Goal: Task Accomplishment & Management: Use online tool/utility

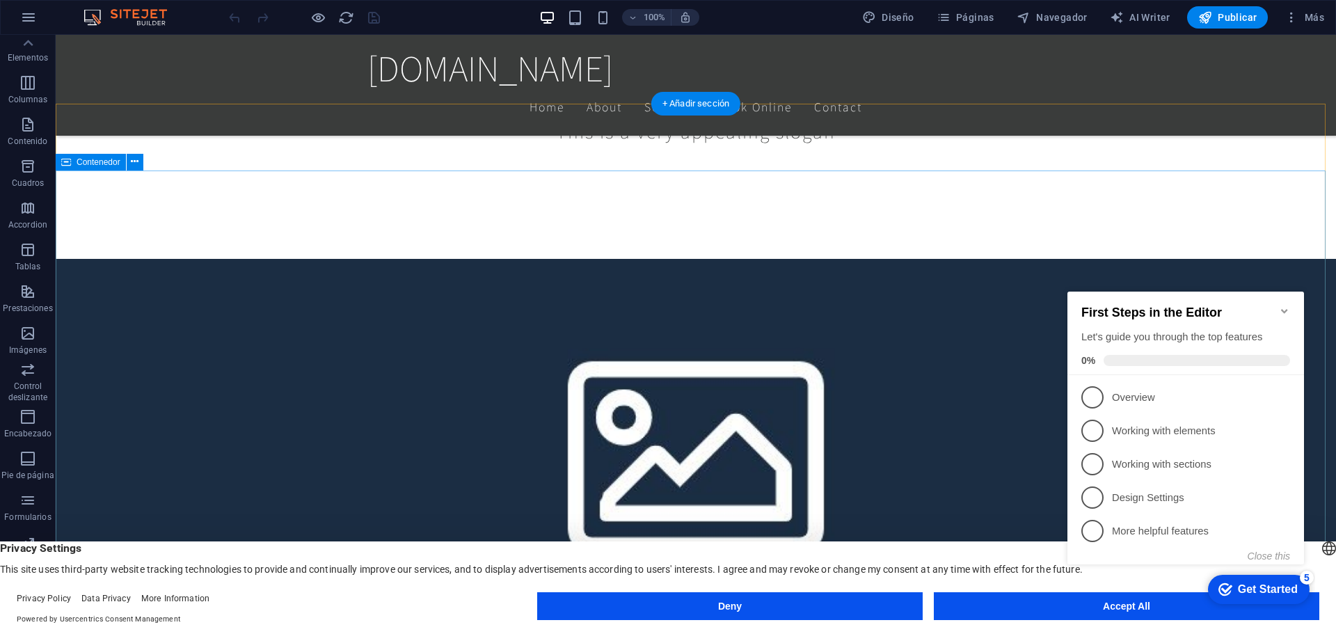
scroll to position [696, 0]
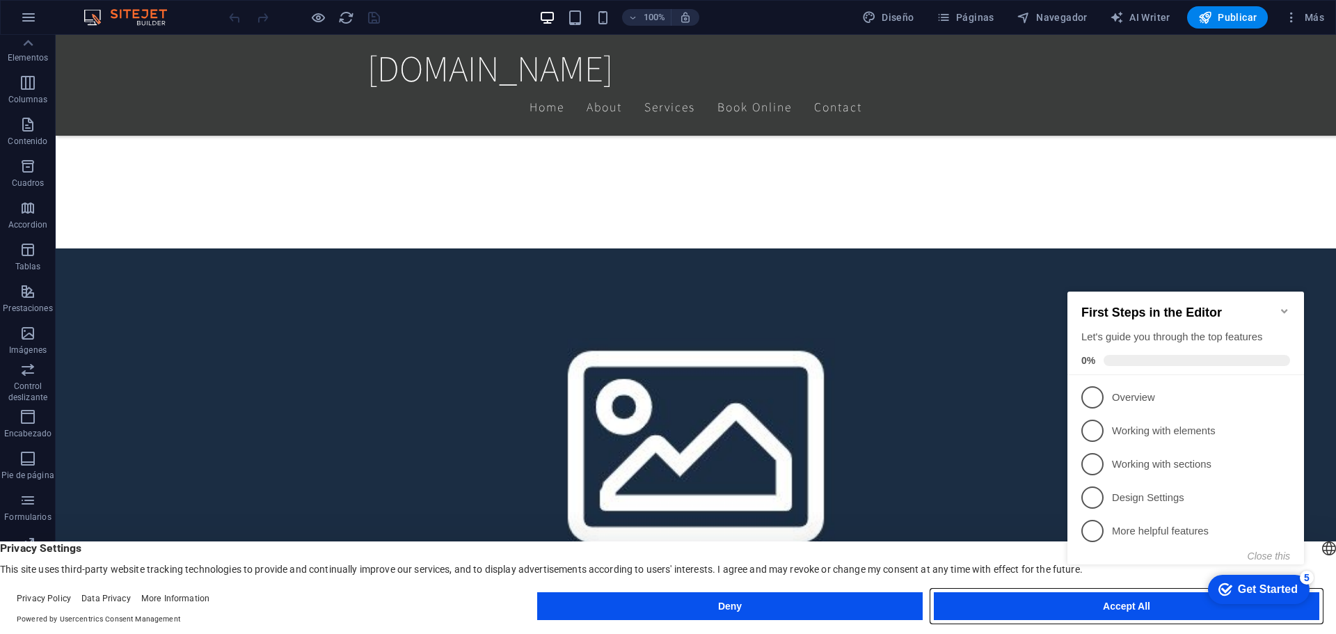
drag, startPoint x: 1008, startPoint y: 599, endPoint x: 917, endPoint y: 552, distance: 103.3
click at [1008, 599] on button "Accept All" at bounding box center [1127, 606] width 386 height 28
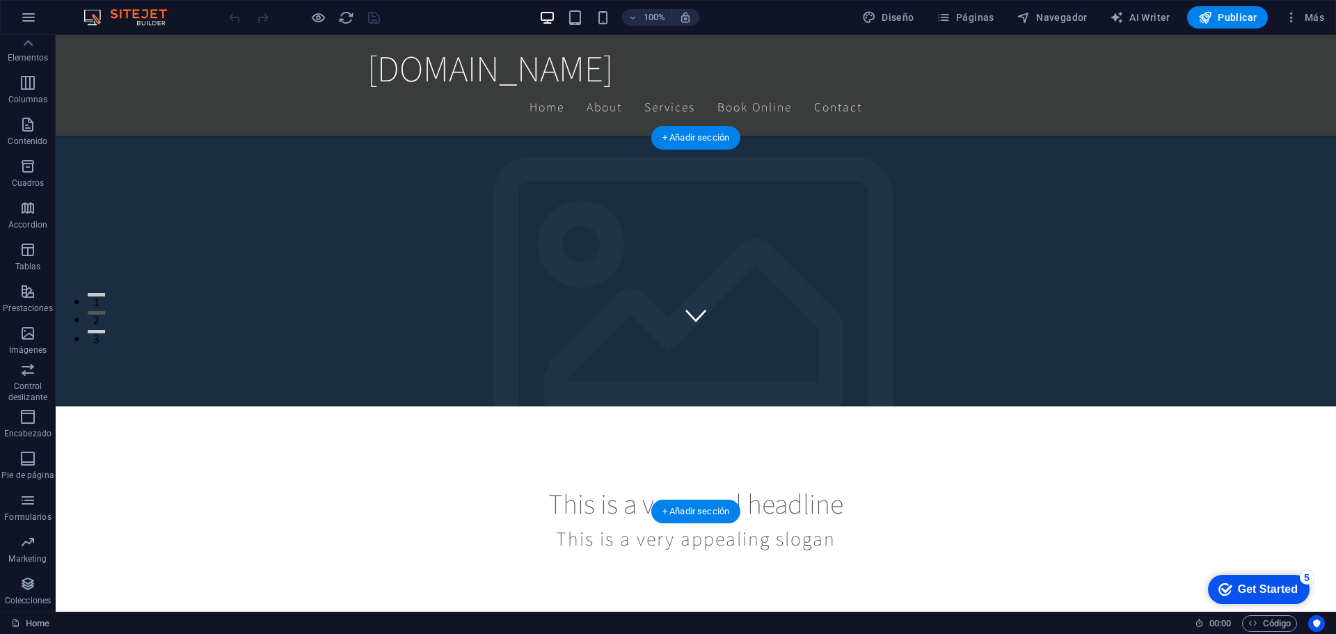
scroll to position [0, 0]
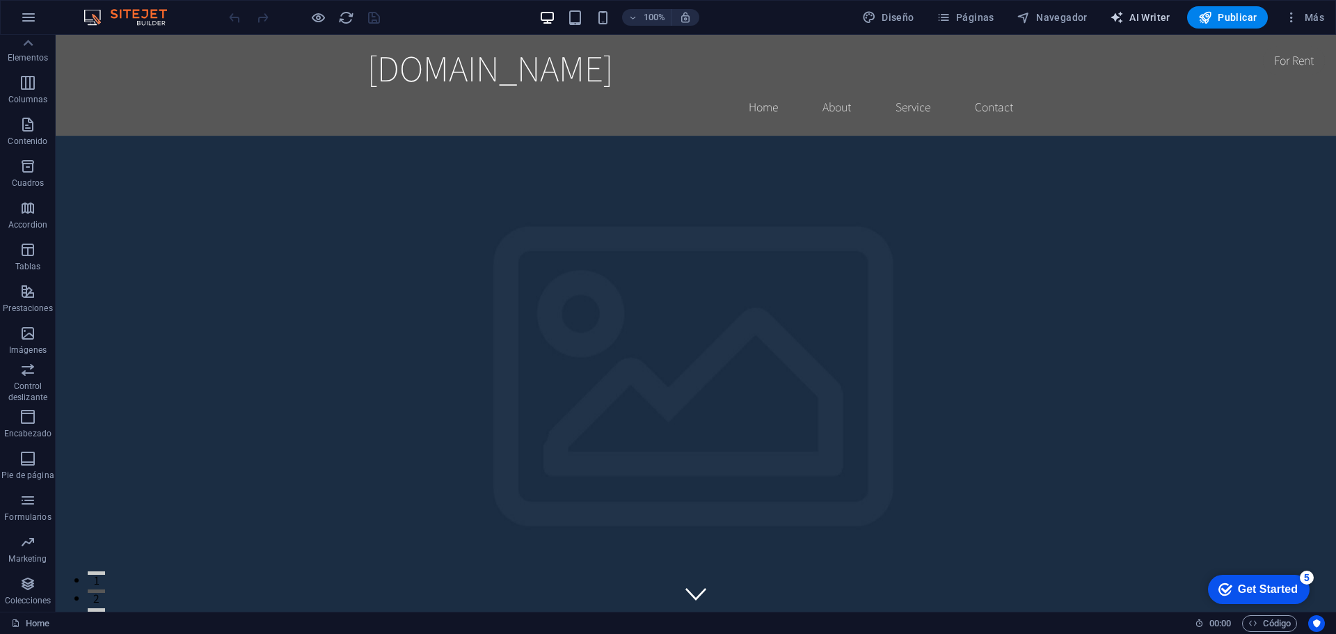
click at [1129, 17] on span "AI Writer" at bounding box center [1140, 17] width 61 height 14
select select "English"
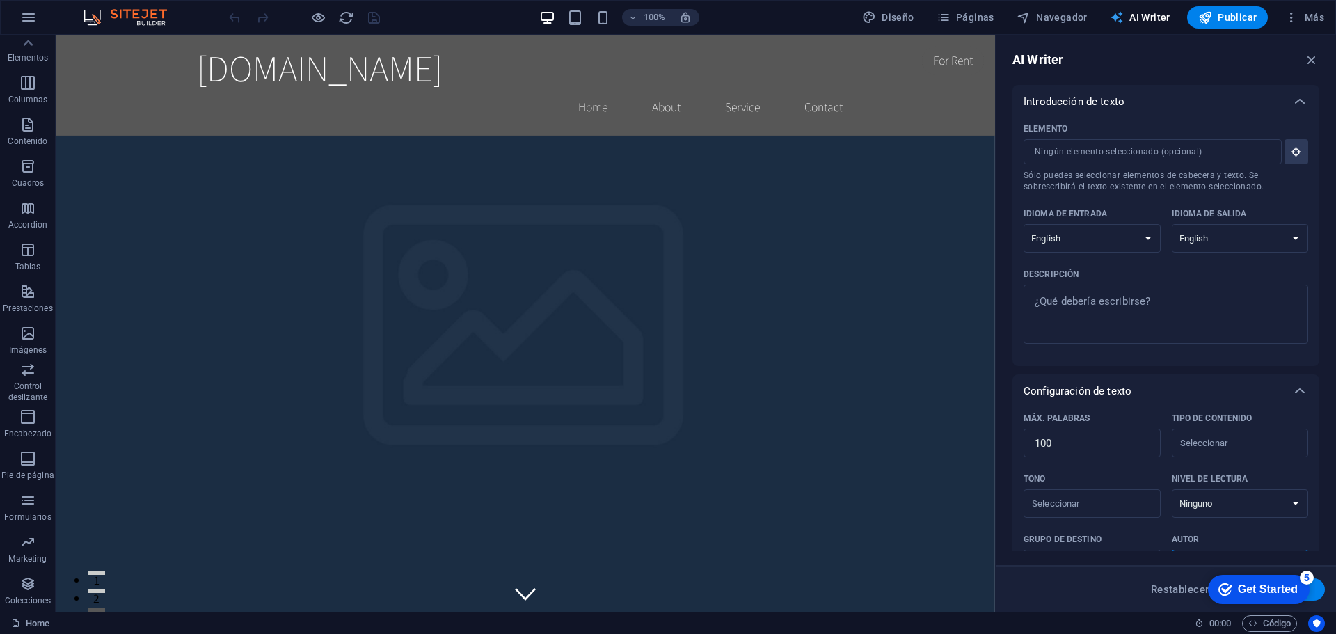
click at [1137, 21] on span "AI Writer" at bounding box center [1140, 17] width 61 height 14
click at [1290, 14] on icon "button" at bounding box center [1292, 17] width 14 height 14
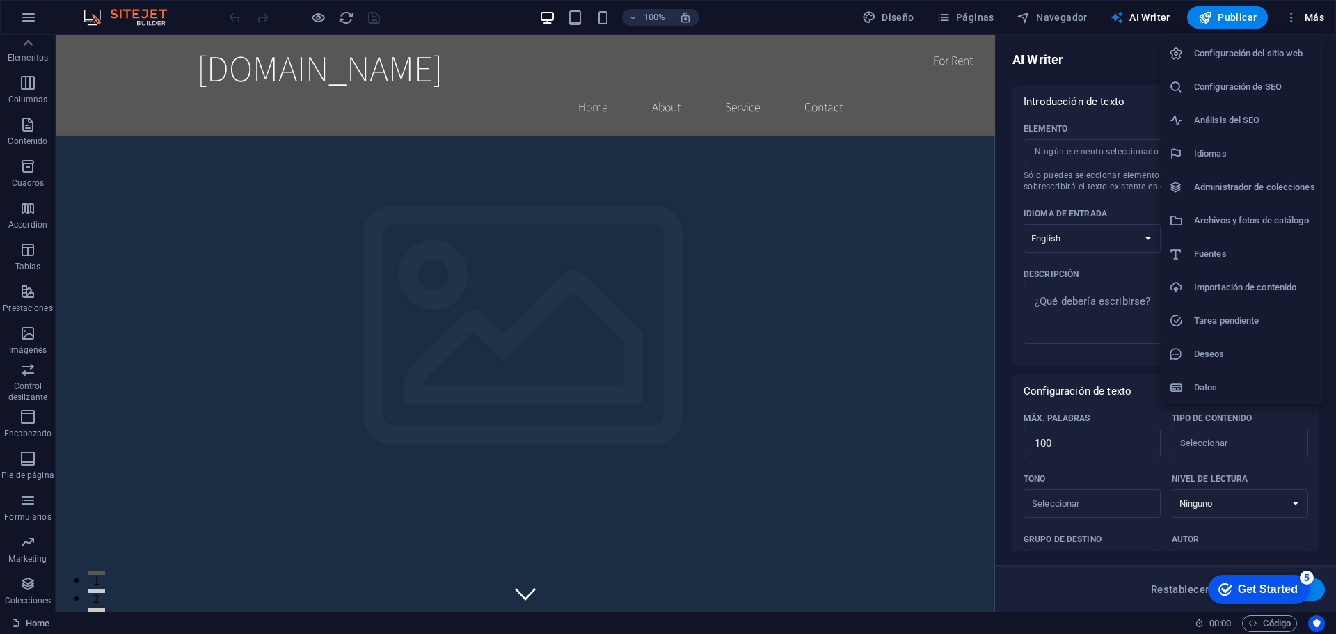
click at [1290, 14] on div at bounding box center [668, 317] width 1336 height 634
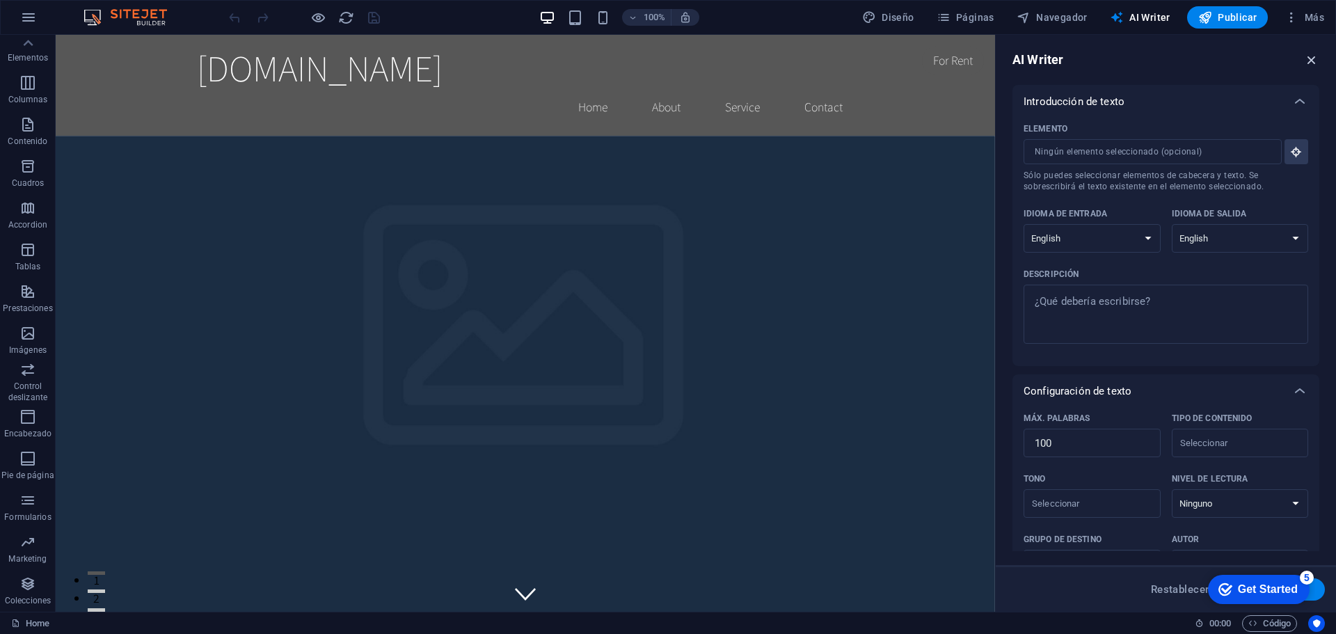
click at [1312, 58] on icon "button" at bounding box center [1311, 59] width 15 height 15
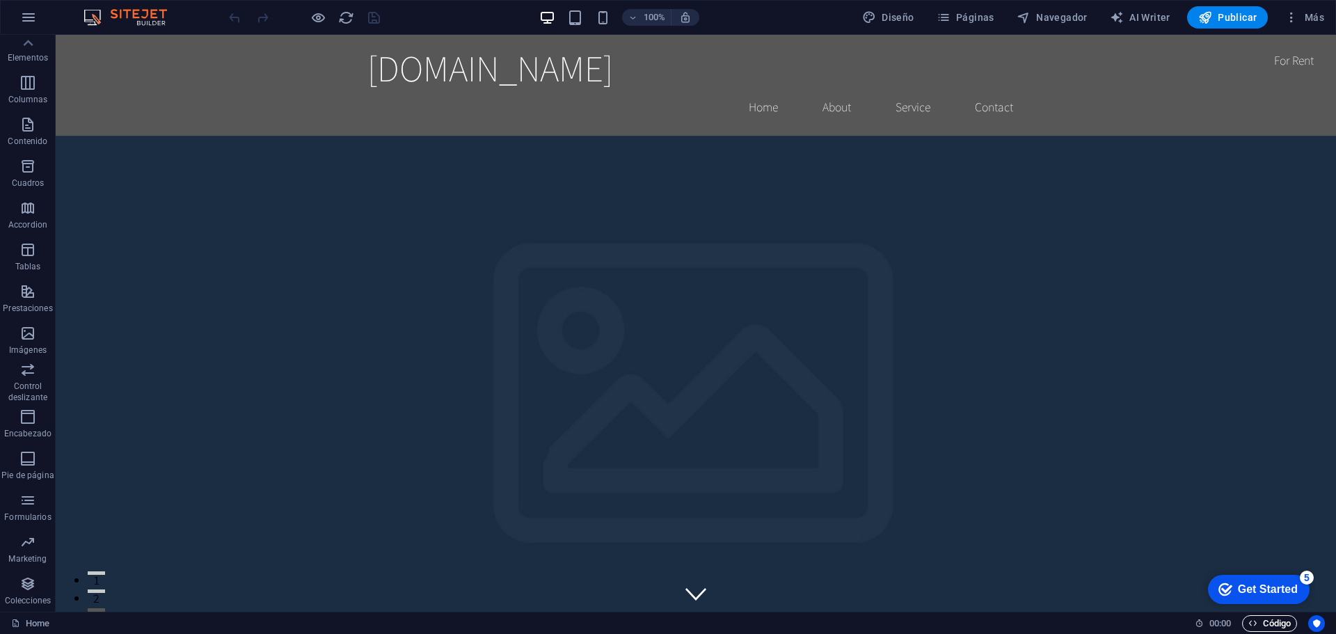
click at [1273, 623] on span "Código" at bounding box center [1270, 623] width 42 height 17
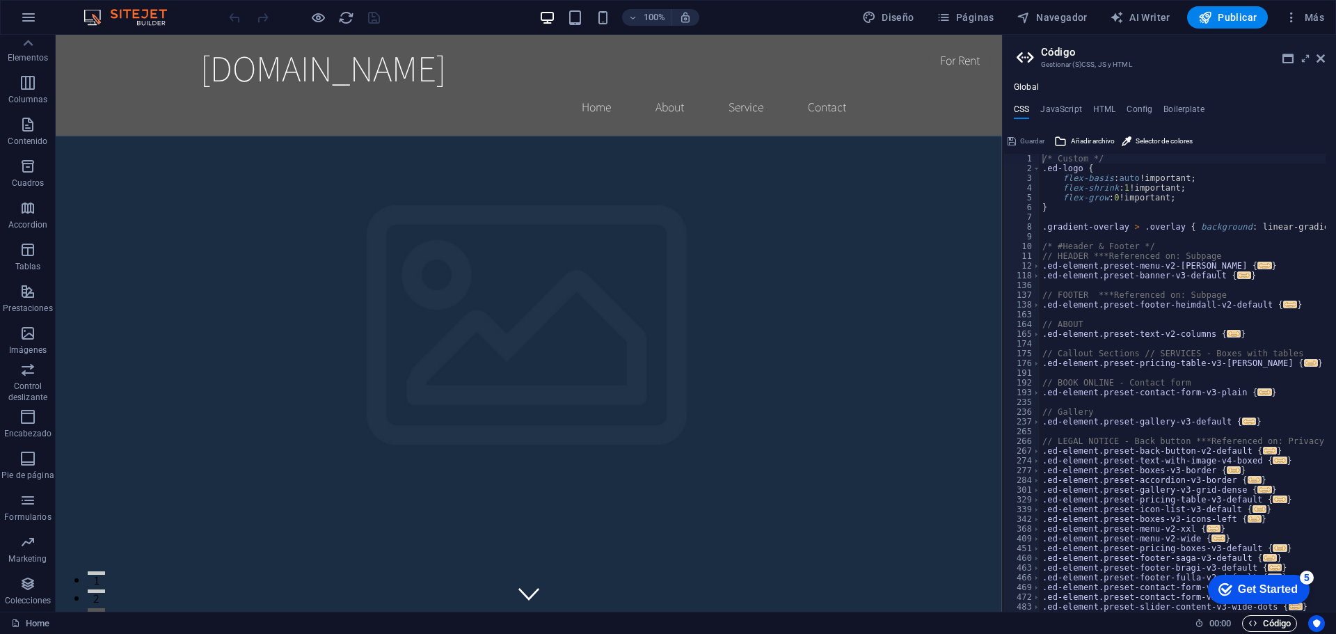
click at [1273, 623] on span "Código" at bounding box center [1270, 623] width 42 height 17
click at [1325, 56] on aside "Código Gestionar (S)CSS, JS y HTML Global CSS JavaScript HTML Config Boilerplat…" at bounding box center [1169, 323] width 334 height 577
click at [1318, 61] on icon at bounding box center [1321, 58] width 8 height 11
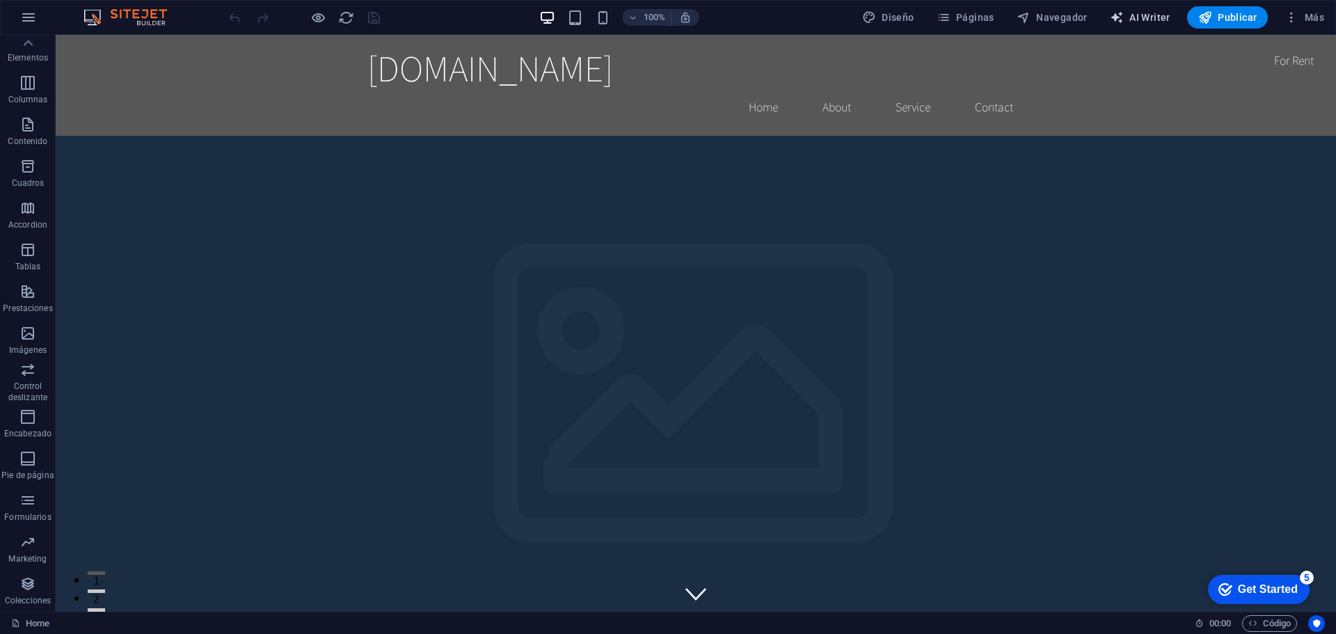
click at [1121, 17] on icon "button" at bounding box center [1117, 17] width 14 height 14
select select "English"
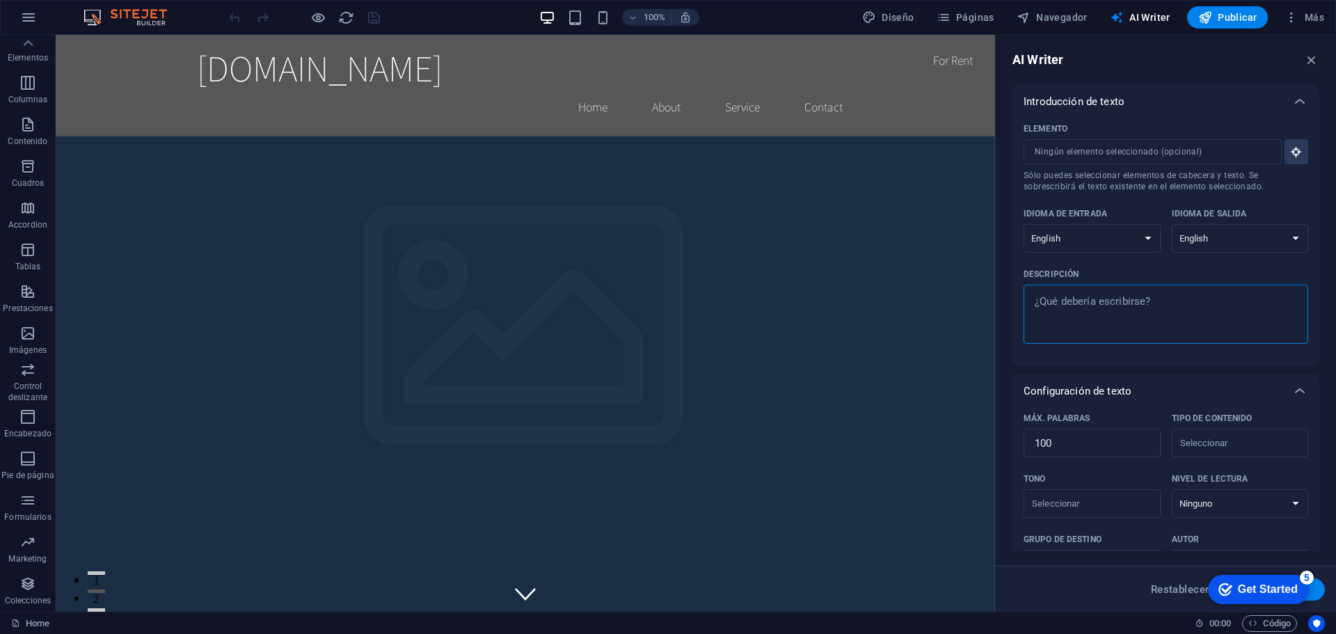
click at [1086, 322] on textarea "Descripción x ​" at bounding box center [1166, 314] width 271 height 45
type textarea "x"
drag, startPoint x: 1314, startPoint y: 56, endPoint x: 1223, endPoint y: 33, distance: 94.0
click at [1314, 56] on icon "button" at bounding box center [1311, 59] width 15 height 15
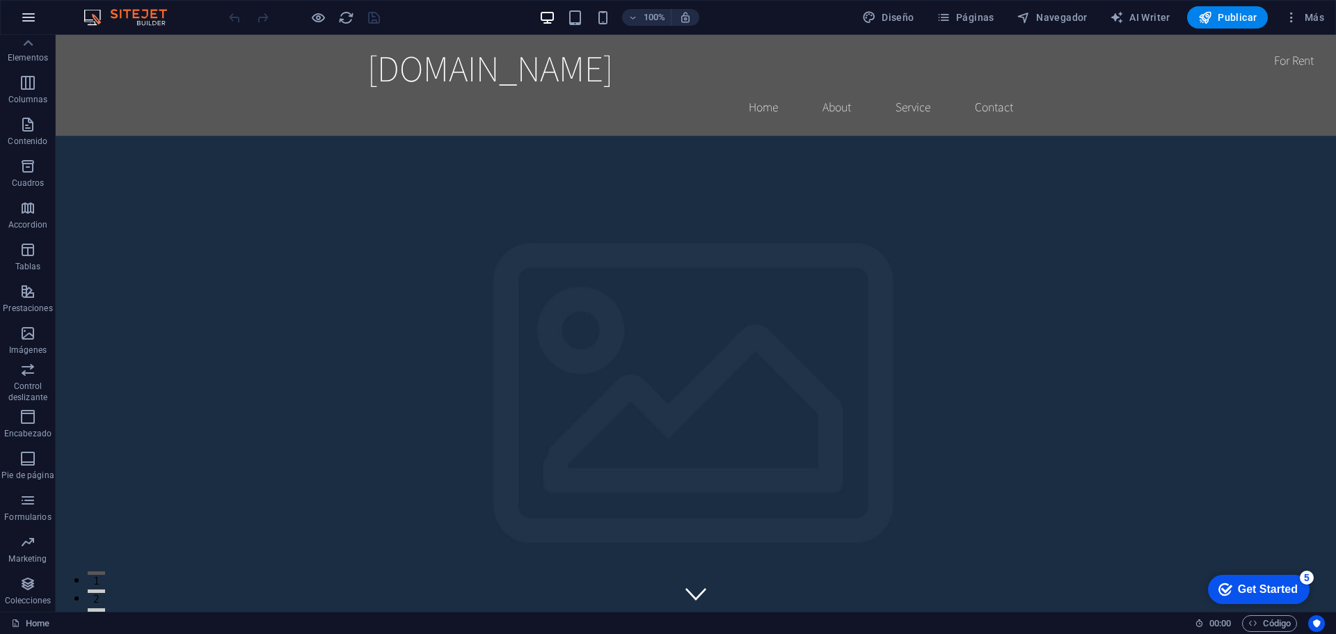
click at [23, 19] on icon "button" at bounding box center [28, 17] width 17 height 17
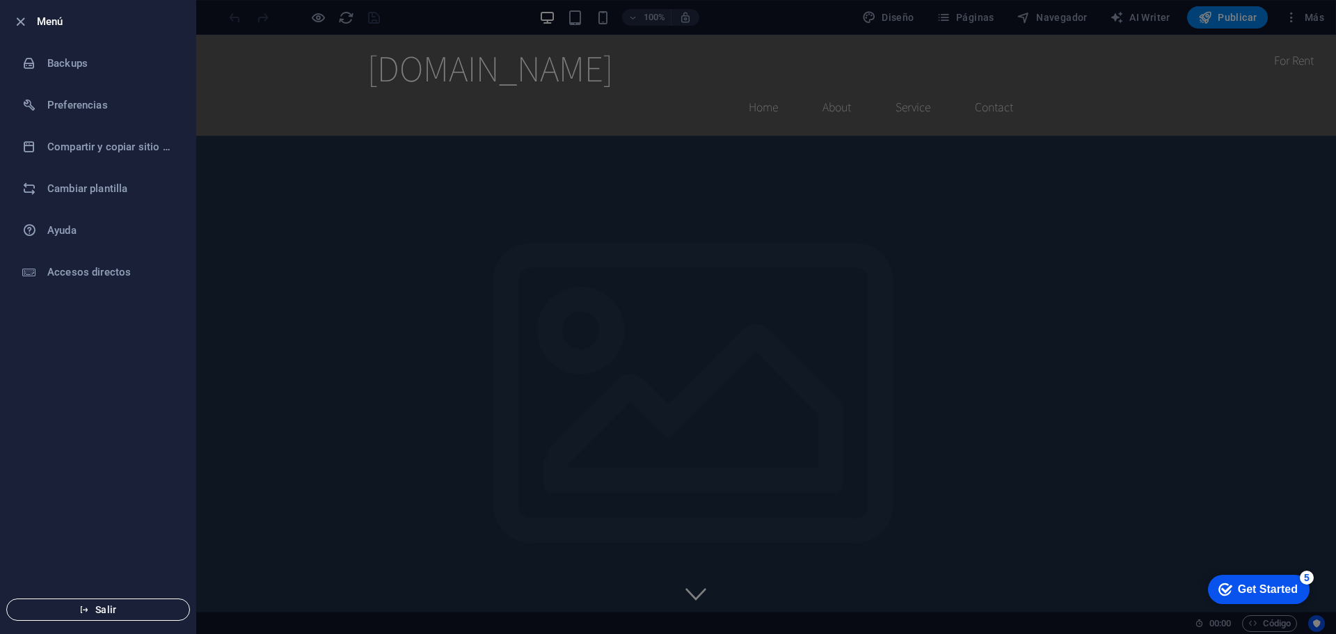
click at [90, 599] on button "Salir" at bounding box center [98, 610] width 184 height 22
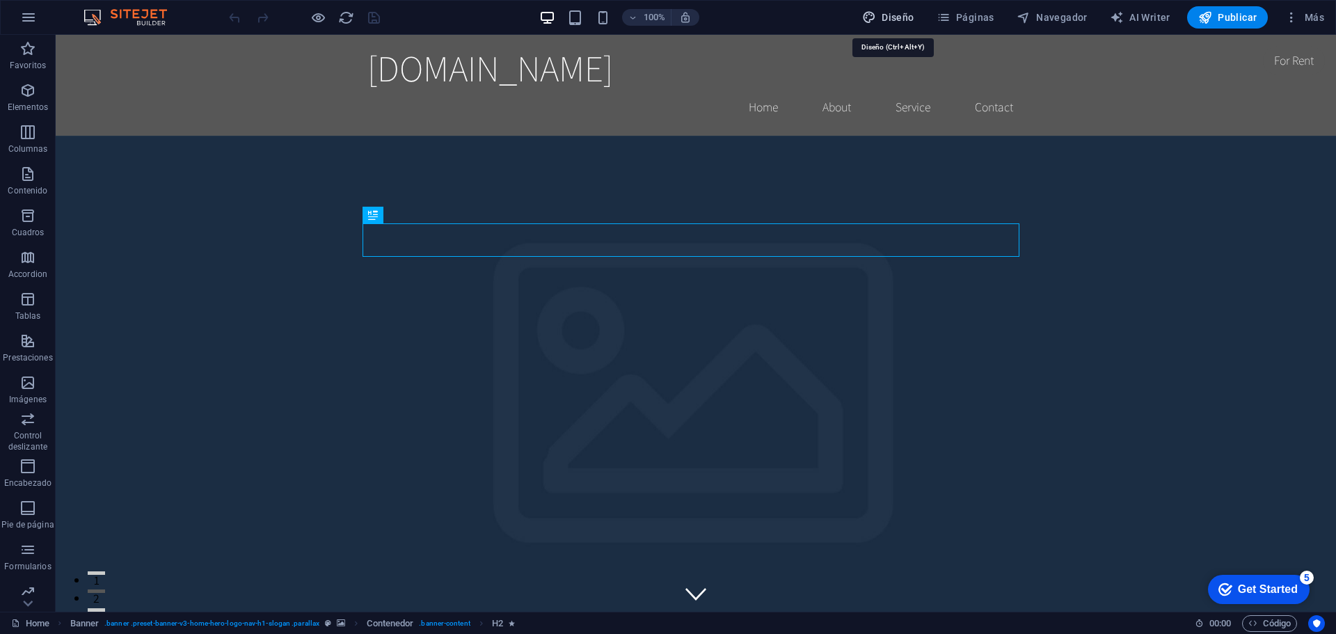
click at [892, 11] on span "Diseño" at bounding box center [888, 17] width 52 height 14
select select "rem"
select select "200"
select select "px"
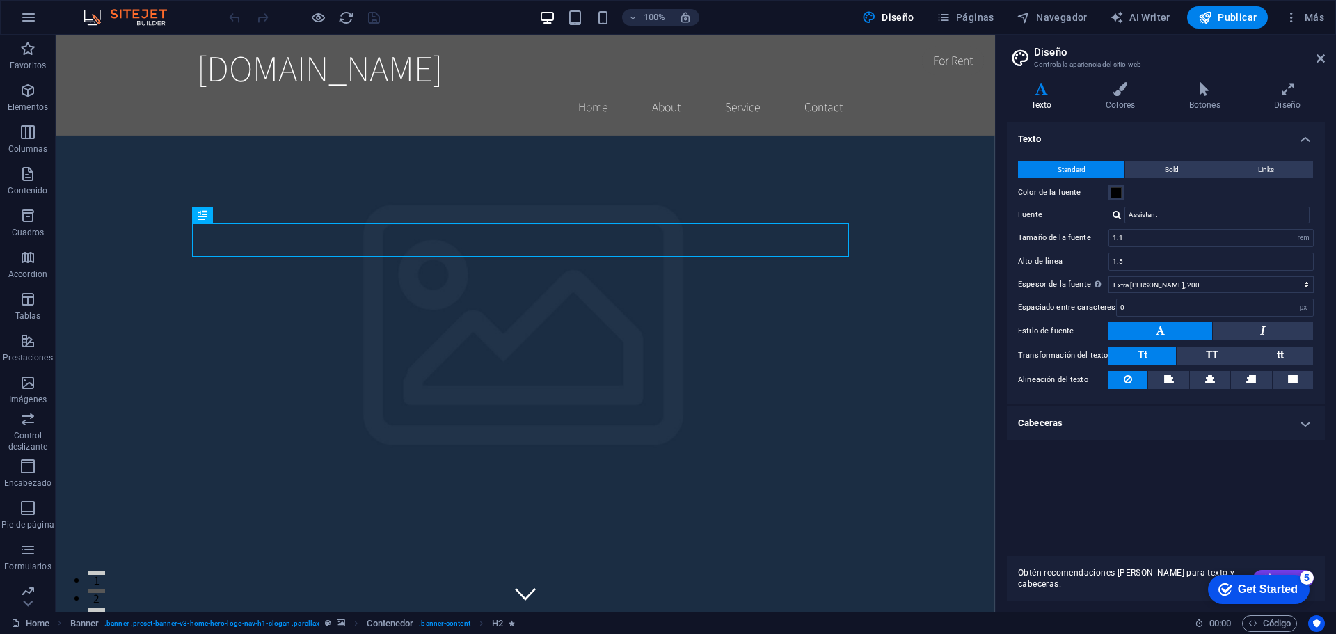
click at [1325, 54] on aside "Diseño Controla la apariencia del sitio web Variantes Texto Colores Botones Dis…" at bounding box center [1165, 323] width 341 height 577
click at [1323, 58] on icon at bounding box center [1321, 58] width 8 height 11
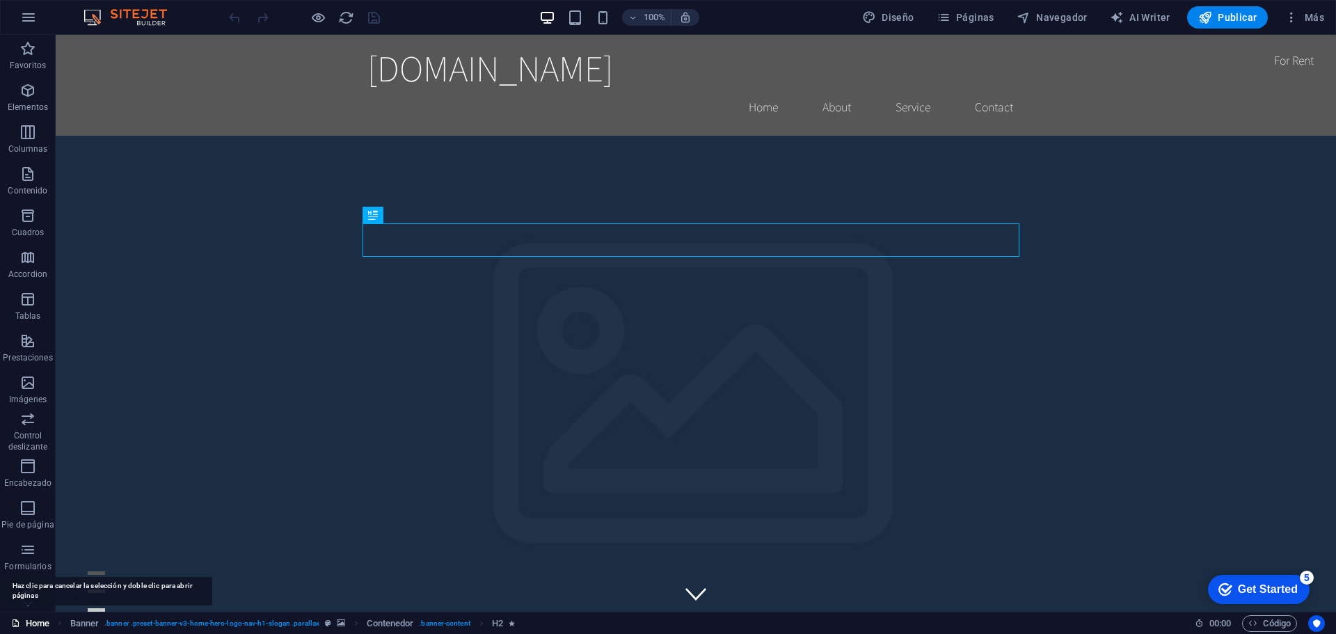
click at [36, 627] on link "Home" at bounding box center [30, 623] width 38 height 17
click at [36, 626] on link "Home" at bounding box center [30, 623] width 38 height 17
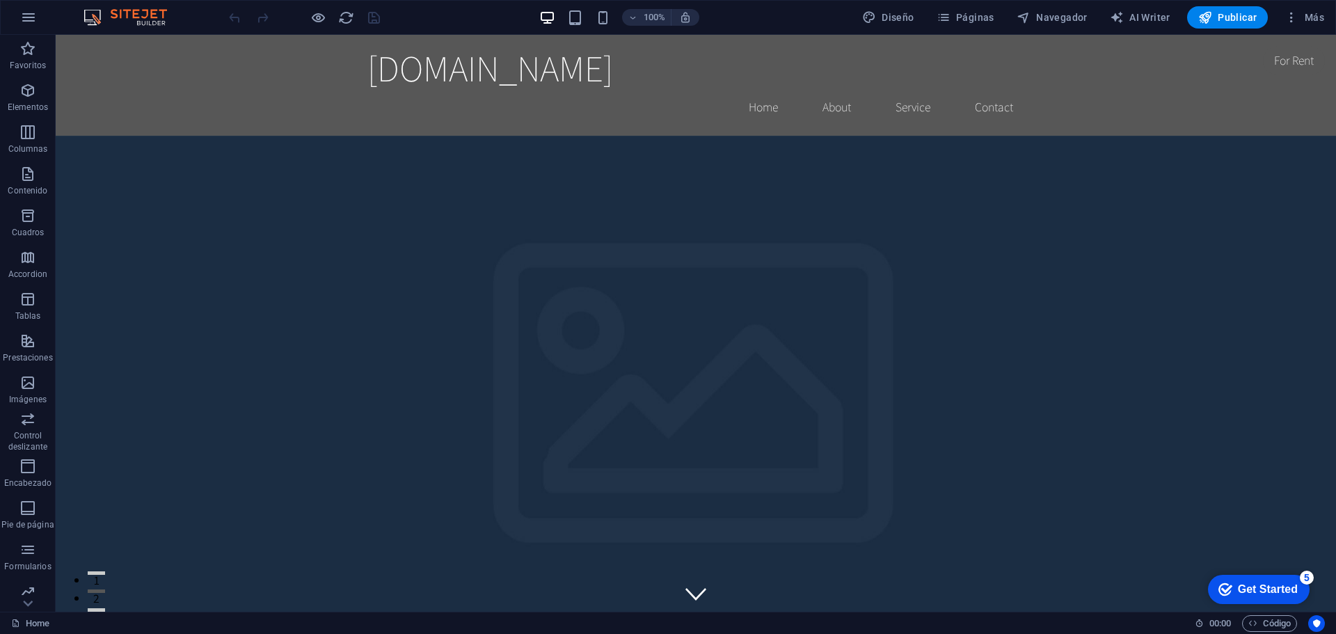
click at [90, 16] on img at bounding box center [132, 17] width 104 height 17
click at [1300, 16] on span "Más" at bounding box center [1305, 17] width 40 height 14
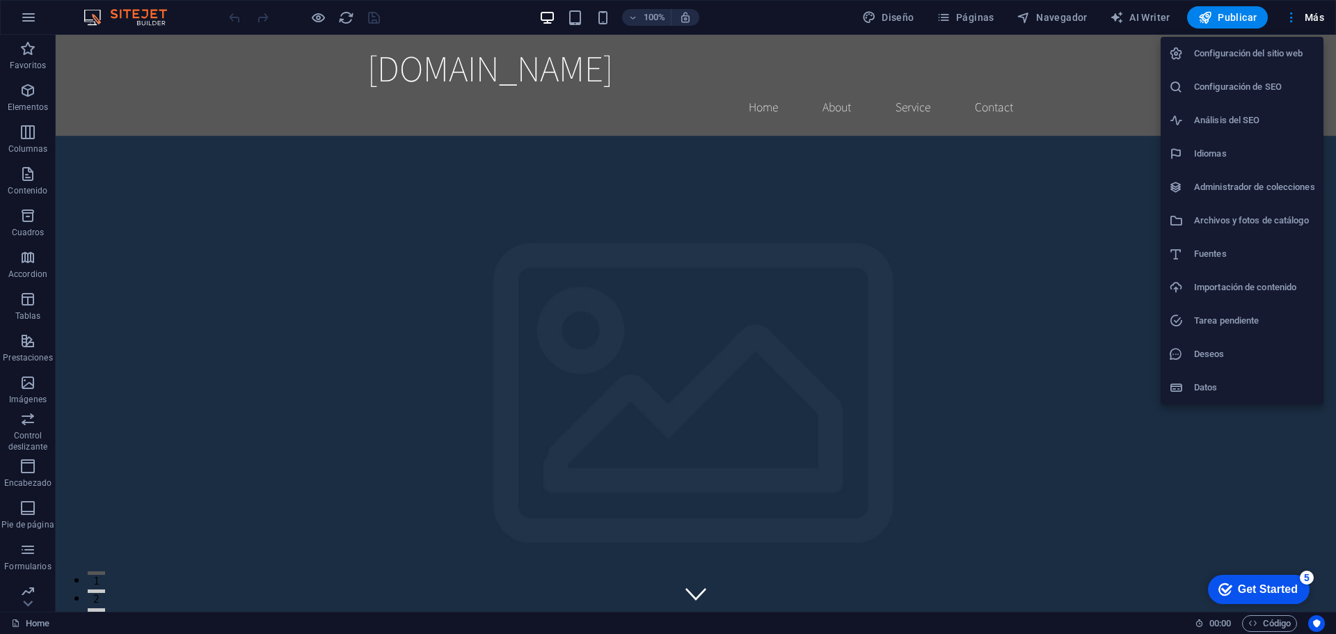
click at [1242, 352] on h6 "Deseos" at bounding box center [1254, 354] width 121 height 17
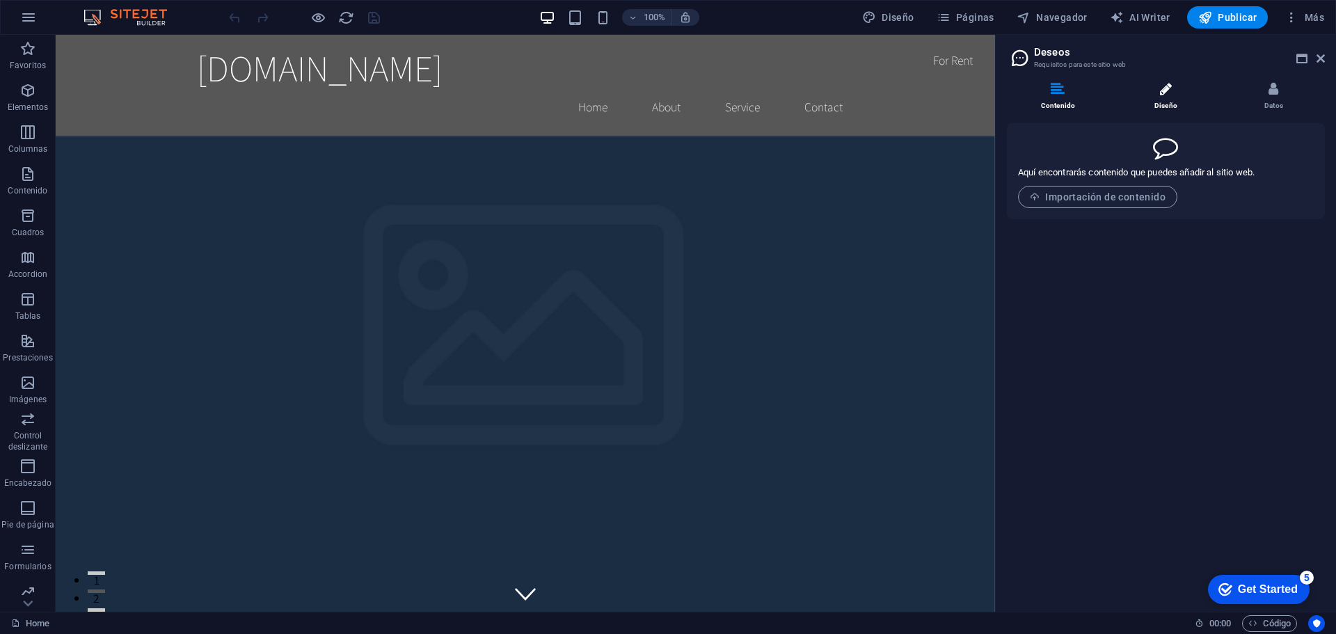
click at [1171, 95] on icon at bounding box center [1166, 89] width 12 height 14
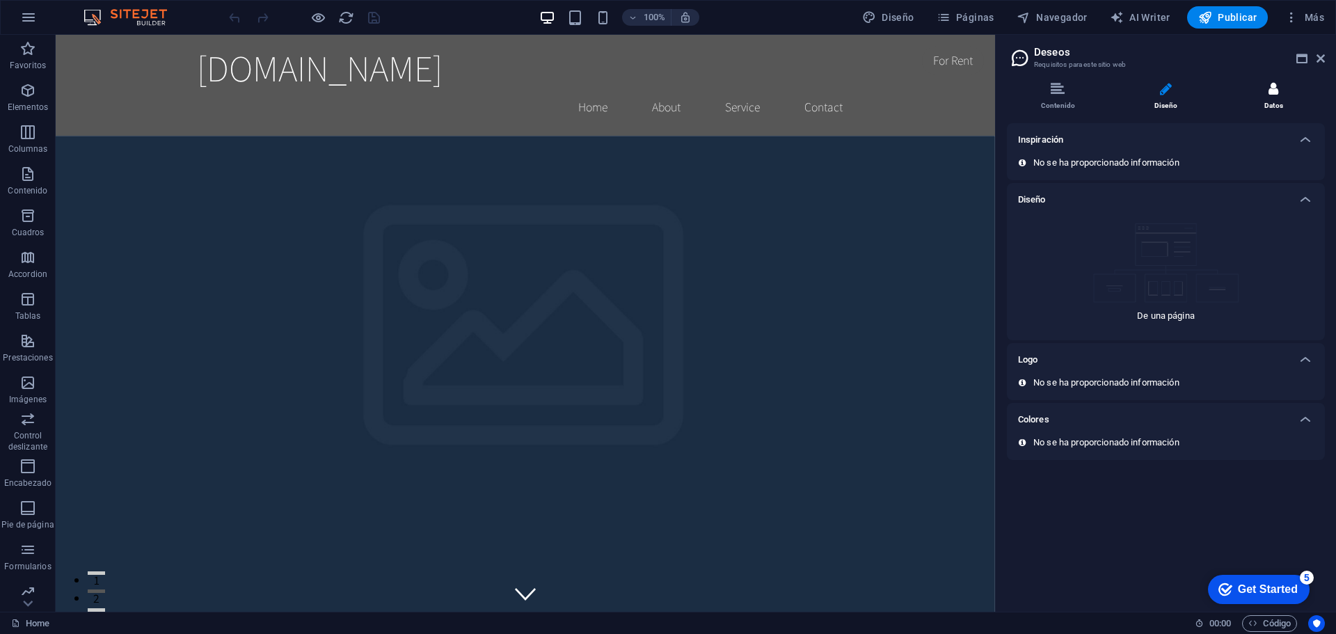
click at [1254, 102] on li "Datos" at bounding box center [1274, 97] width 102 height 30
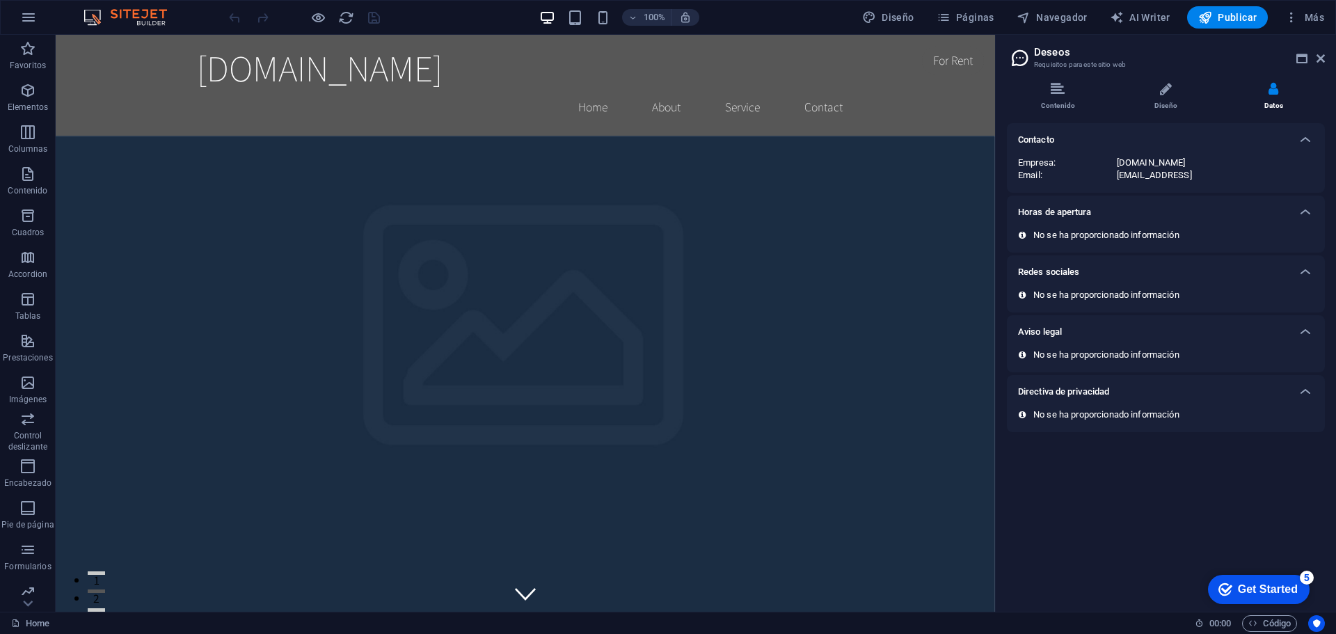
click at [1281, 96] on li "Datos" at bounding box center [1274, 97] width 102 height 30
drag, startPoint x: 1321, startPoint y: 60, endPoint x: 1266, endPoint y: 25, distance: 65.1
click at [1321, 60] on icon at bounding box center [1321, 58] width 8 height 11
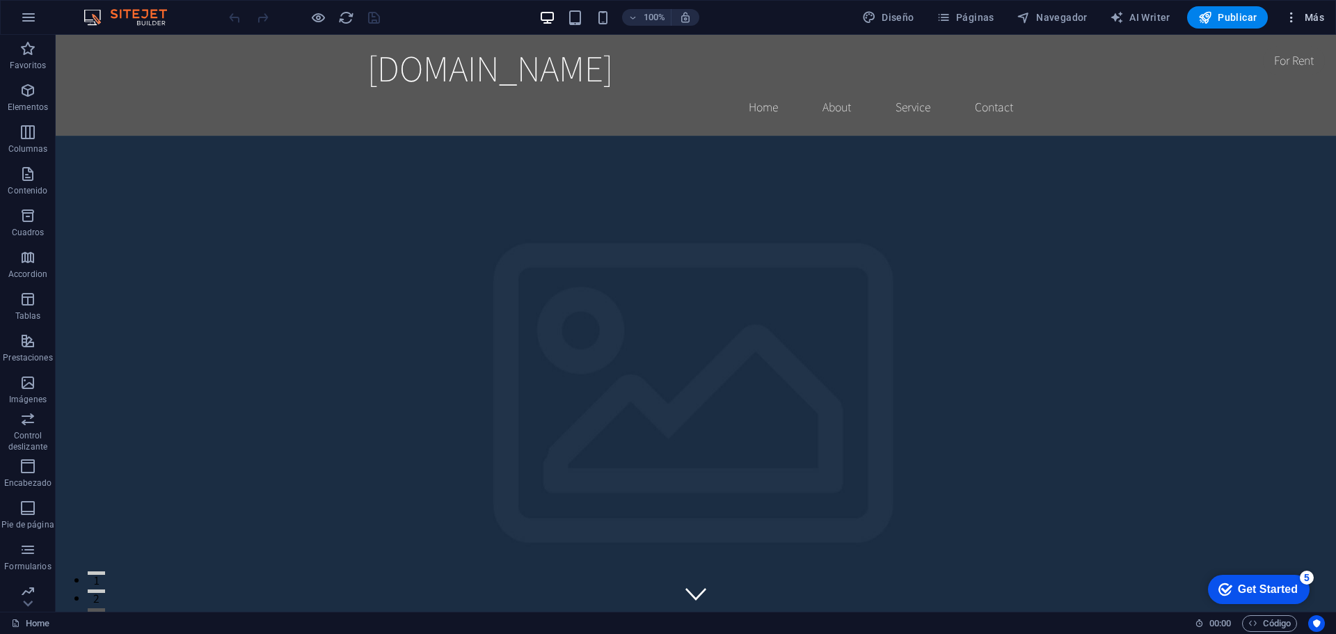
click at [1295, 22] on icon "button" at bounding box center [1292, 17] width 14 height 14
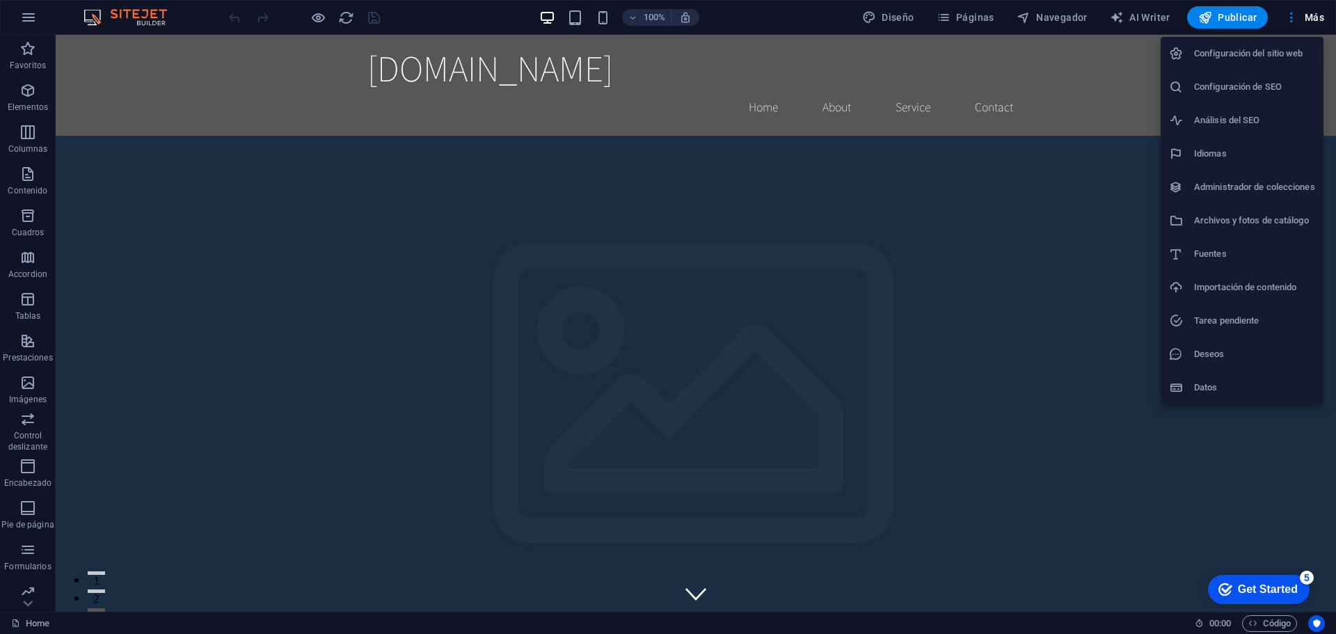
click at [1279, 46] on h6 "Configuración del sitio web" at bounding box center [1254, 53] width 121 height 17
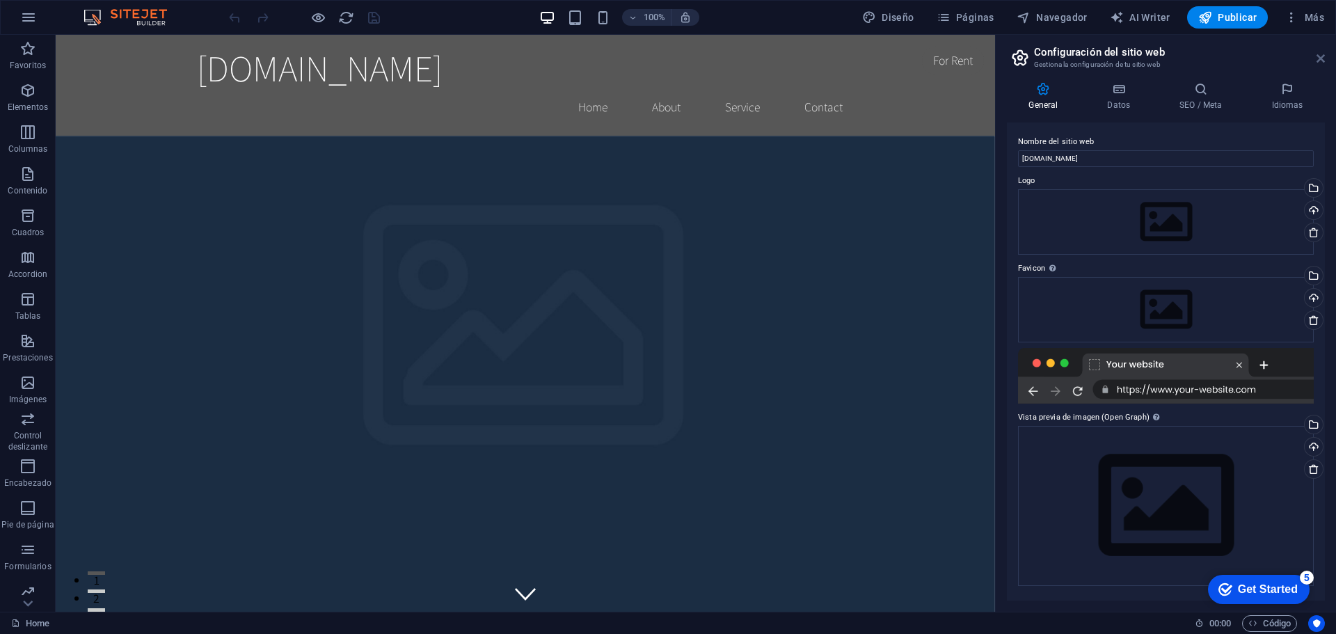
click at [1324, 58] on icon at bounding box center [1321, 58] width 8 height 11
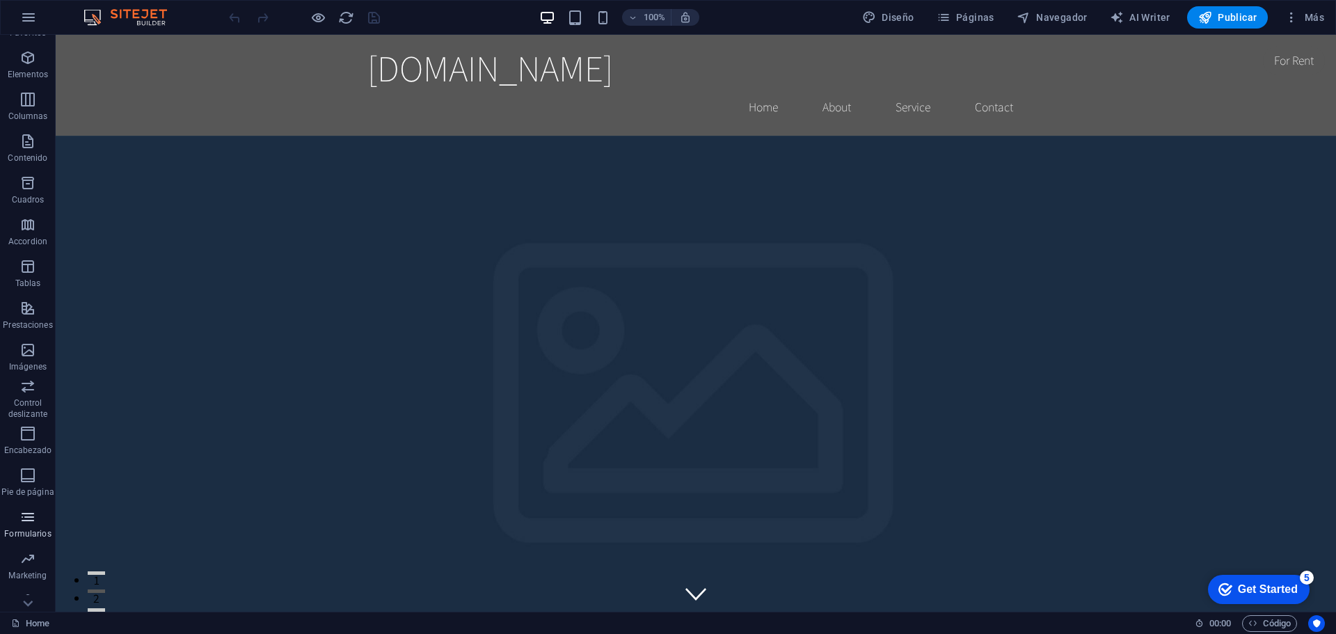
scroll to position [49, 0]
click at [33, 585] on icon "button" at bounding box center [27, 584] width 17 height 17
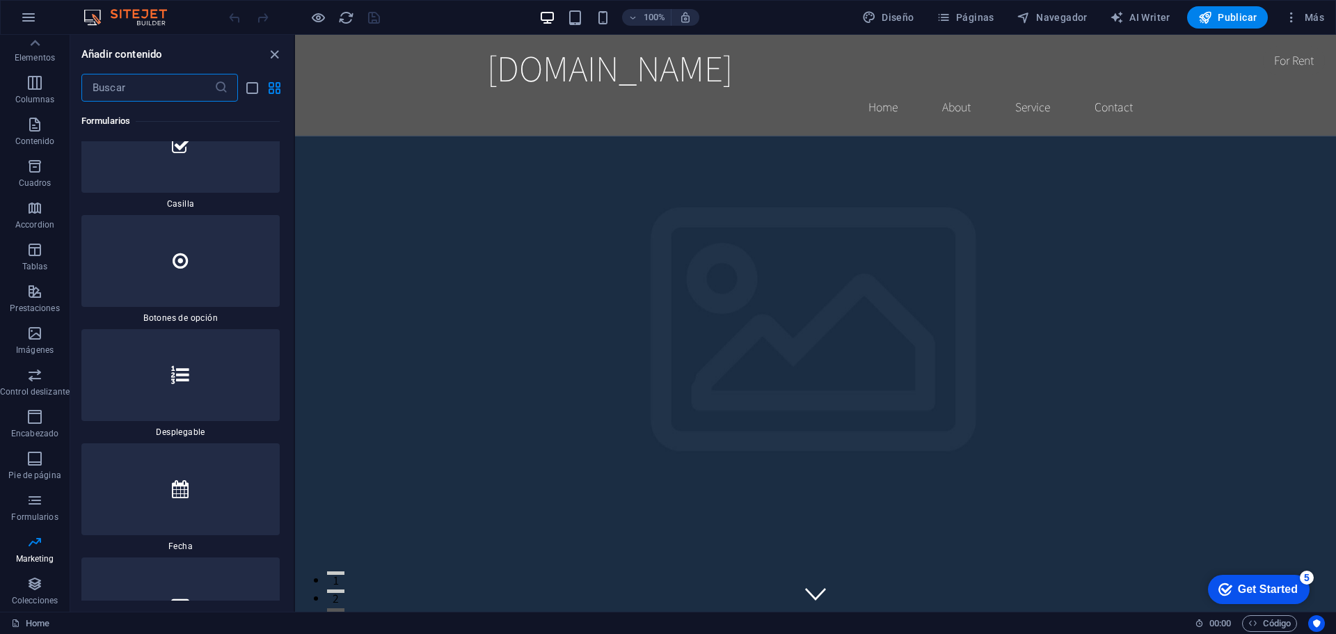
scroll to position [21933, 0]
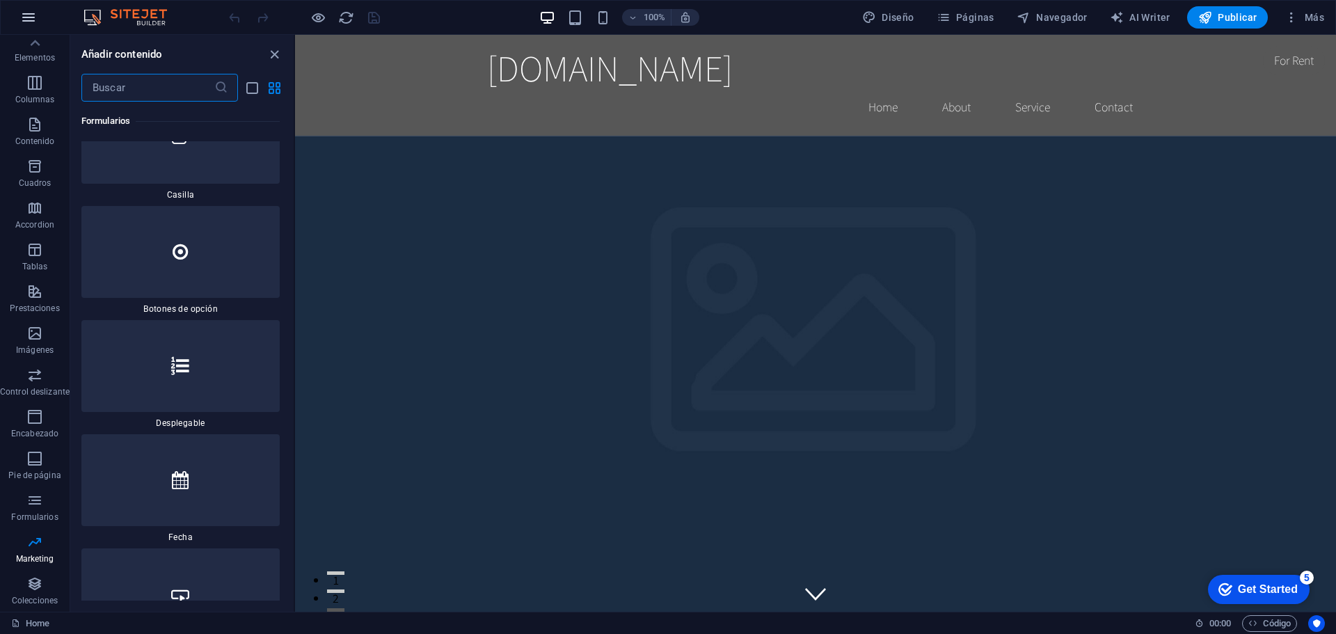
click at [18, 12] on button "button" at bounding box center [28, 17] width 33 height 33
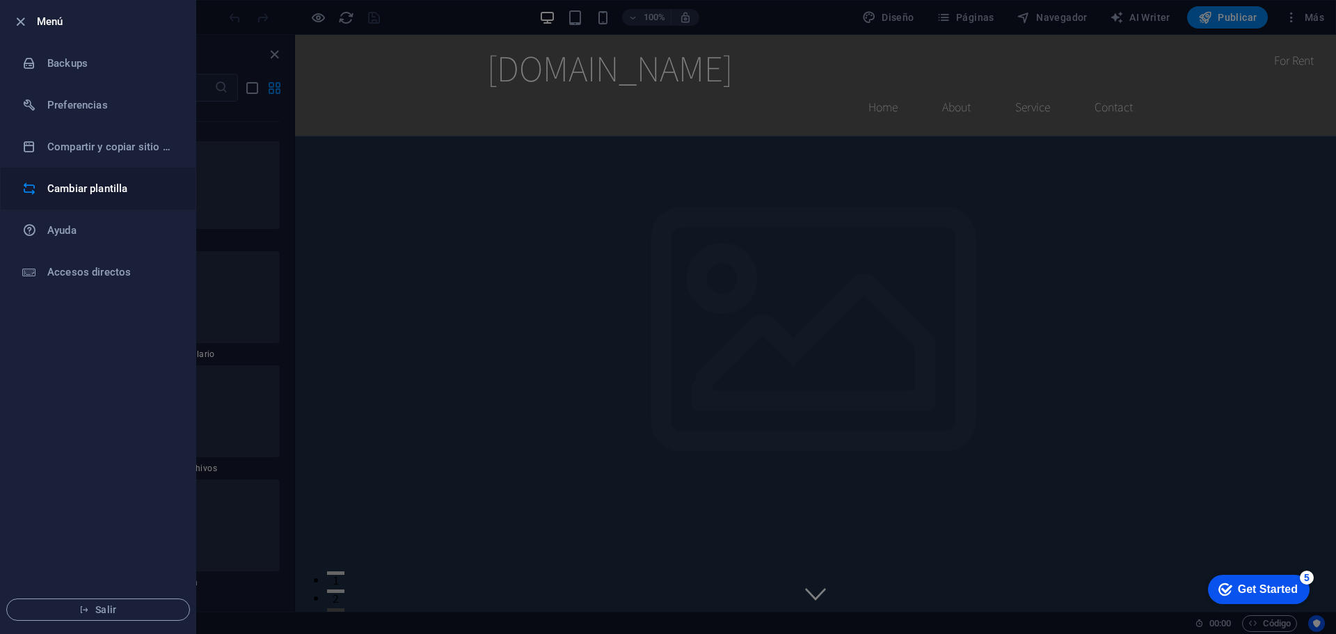
scroll to position [22238, 0]
click at [122, 193] on h6 "Cambiar plantilla" at bounding box center [111, 188] width 129 height 17
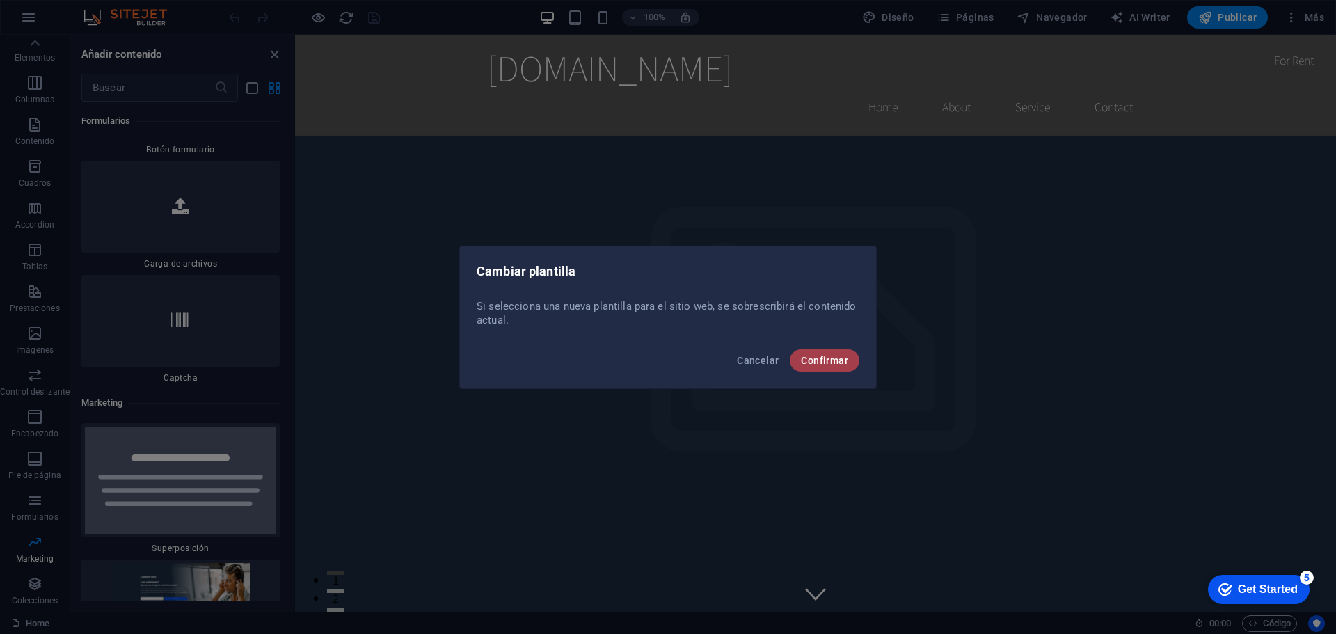
click at [812, 360] on span "Confirmar" at bounding box center [824, 360] width 47 height 11
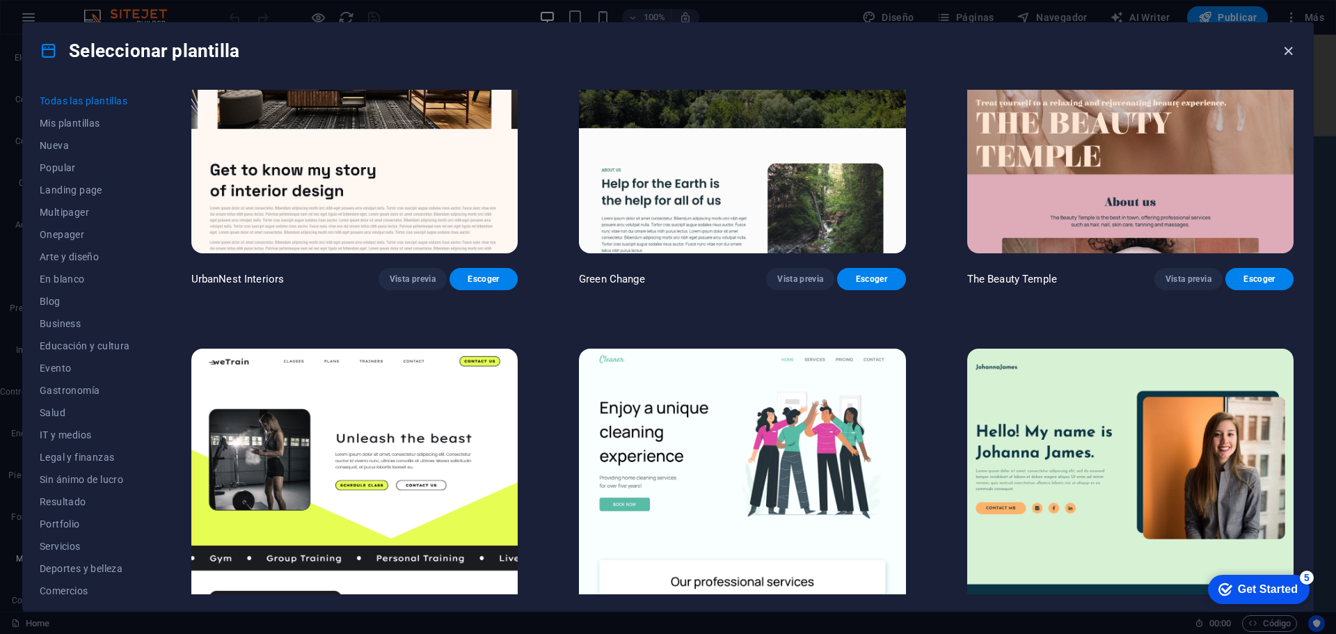
scroll to position [2412, 0]
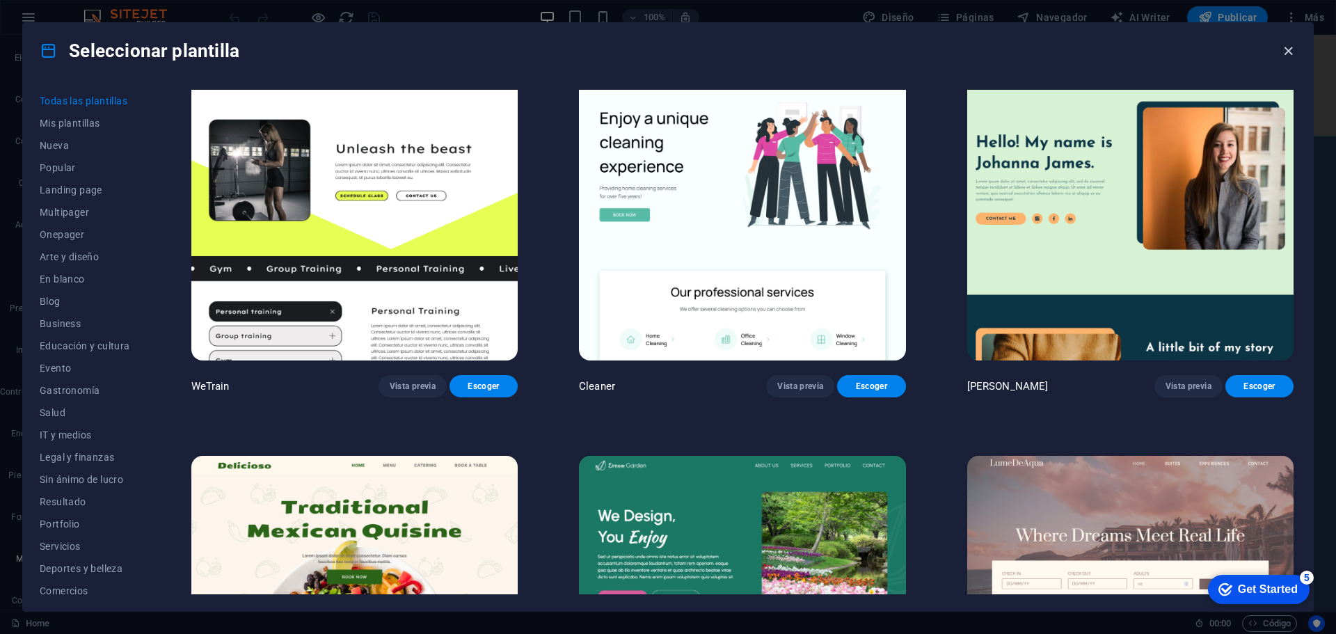
click at [1292, 52] on icon "button" at bounding box center [1289, 51] width 16 height 16
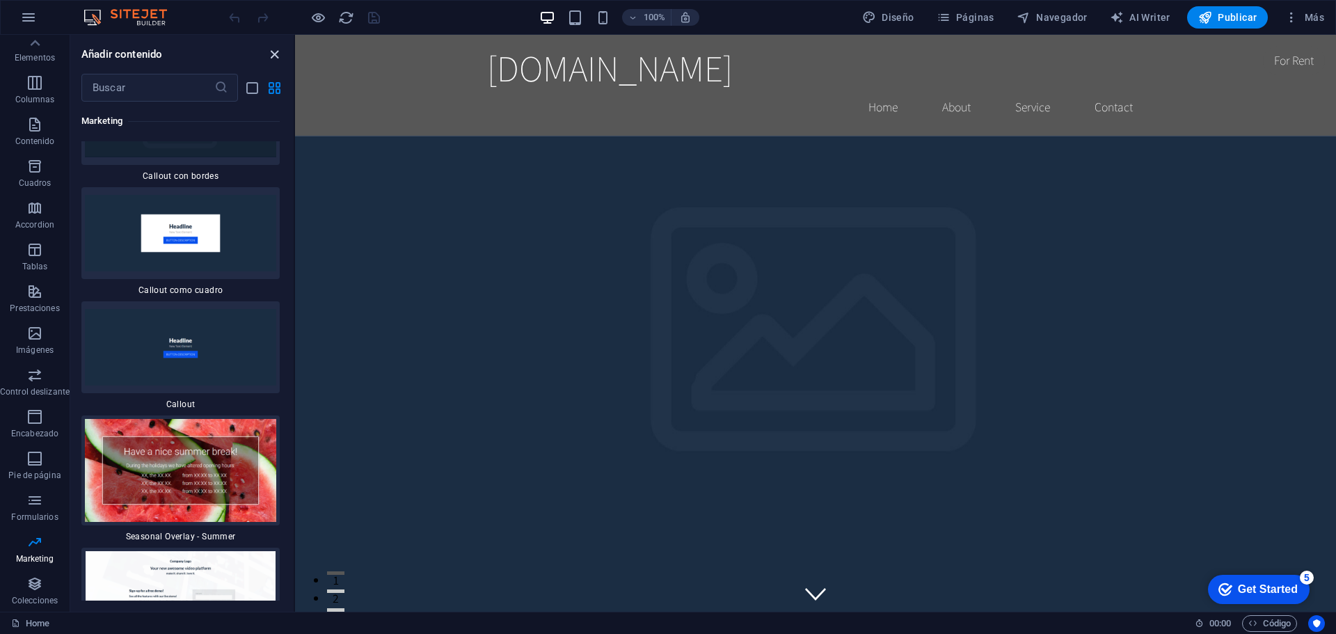
scroll to position [23077, 0]
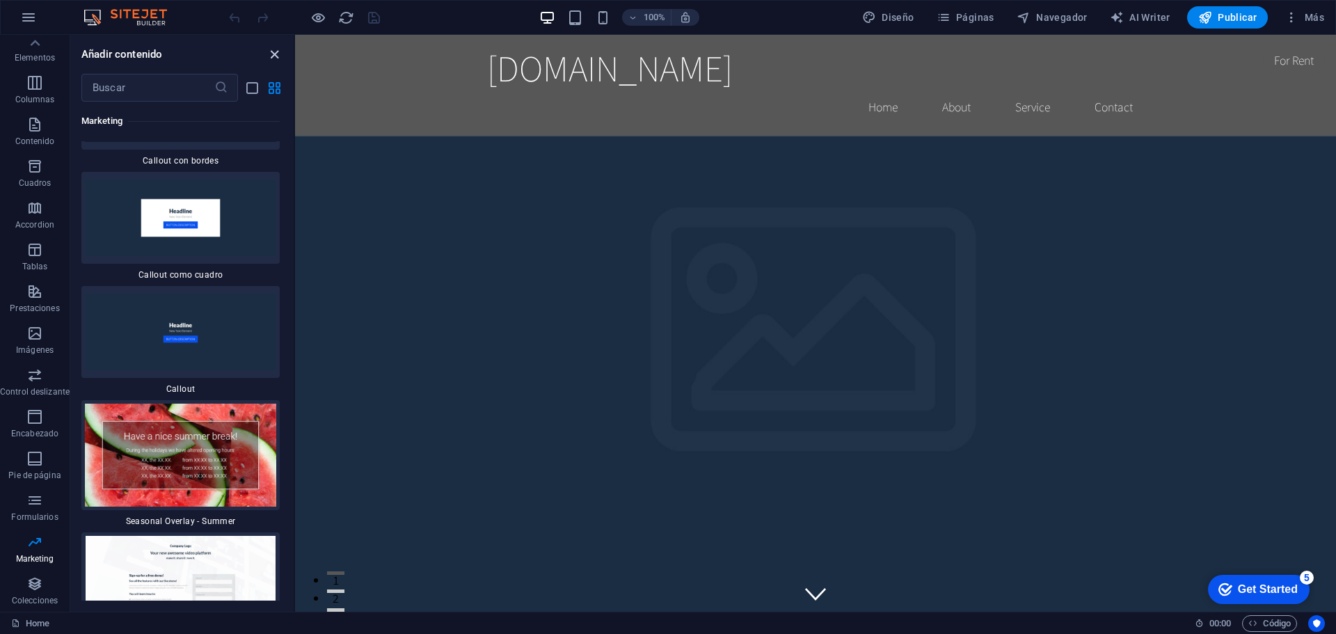
click at [276, 52] on icon "close panel" at bounding box center [275, 55] width 16 height 16
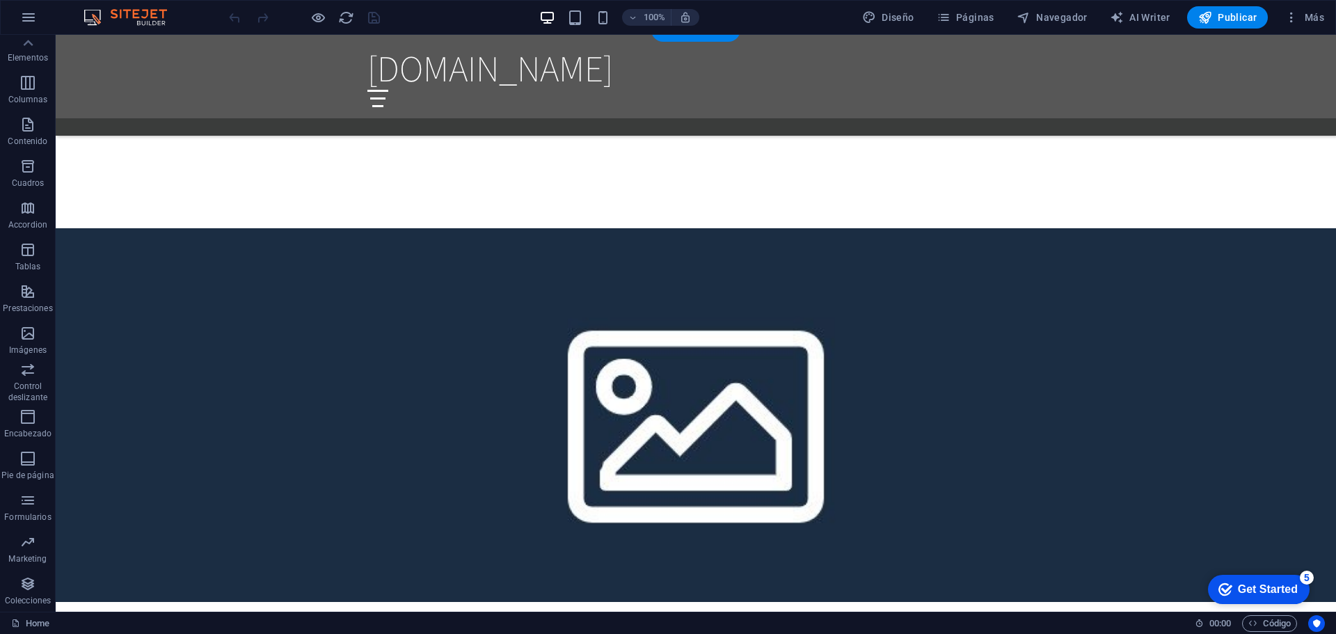
scroll to position [1336, 0]
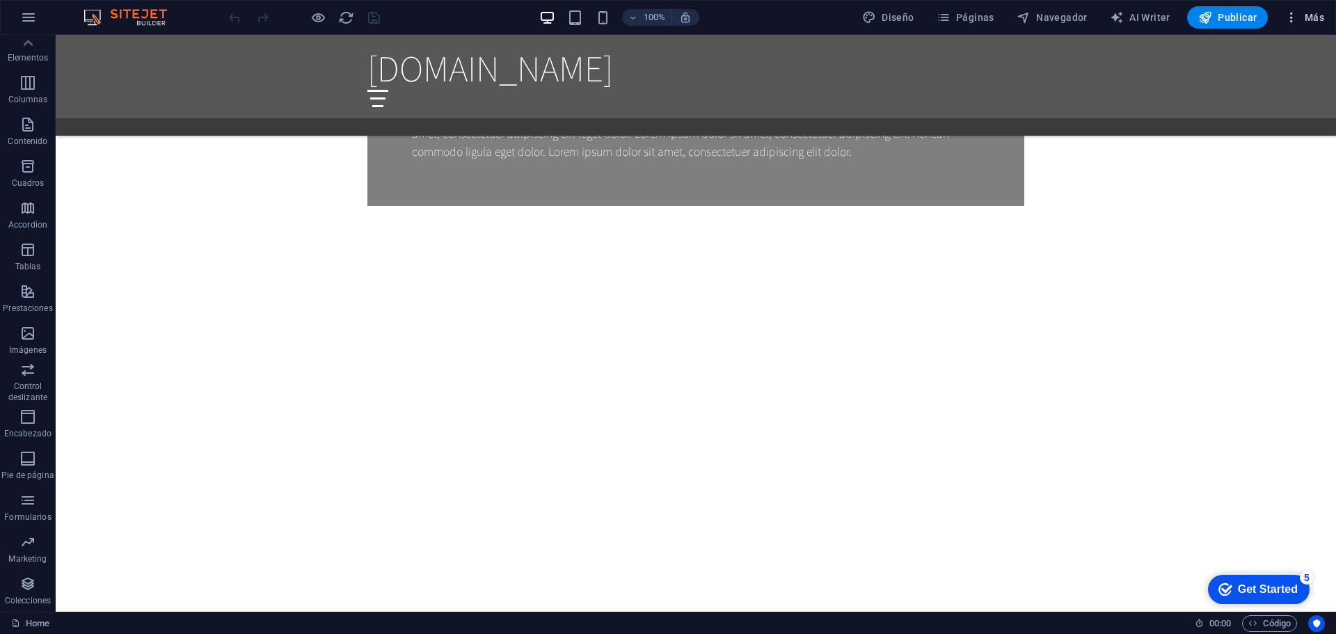
click at [1295, 15] on icon "button" at bounding box center [1292, 17] width 14 height 14
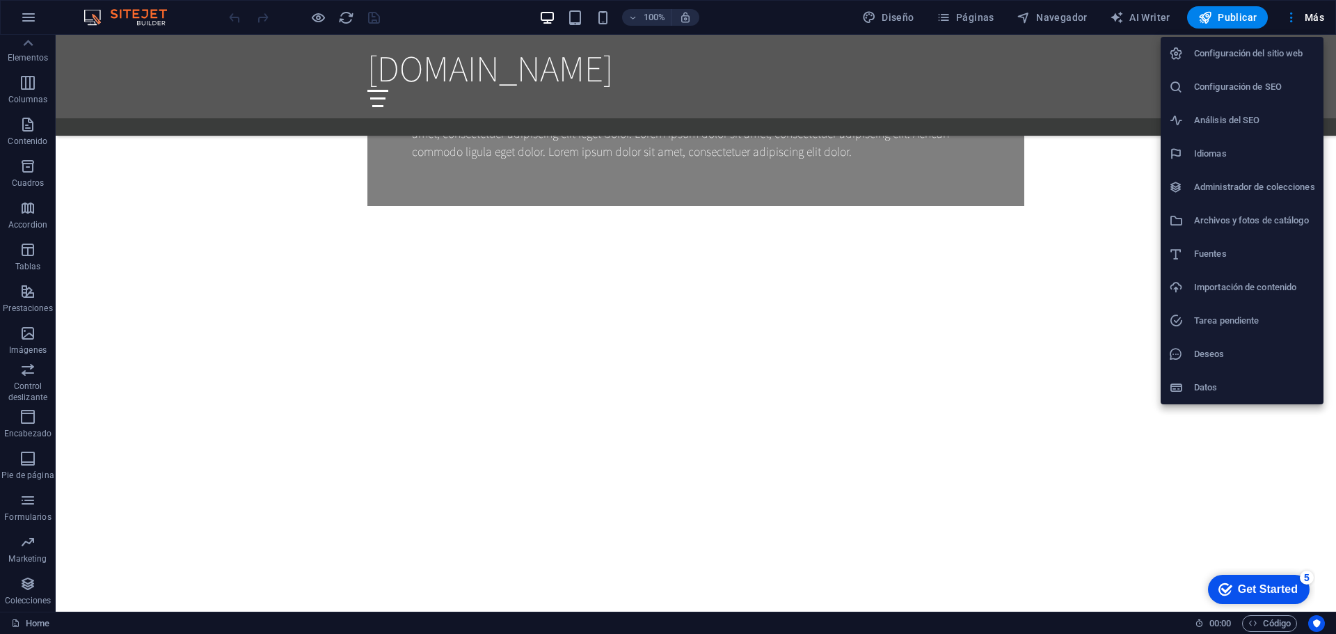
click at [1275, 49] on h6 "Configuración del sitio web" at bounding box center [1254, 53] width 121 height 17
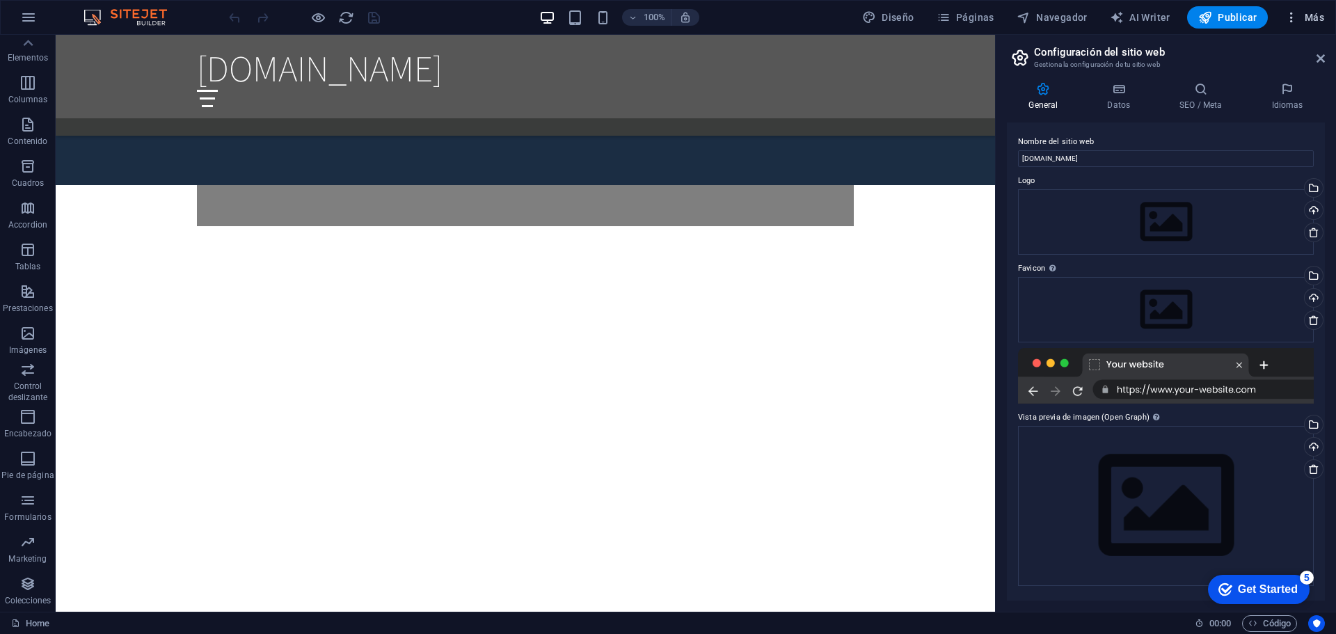
click at [1308, 17] on span "Más" at bounding box center [1305, 17] width 40 height 14
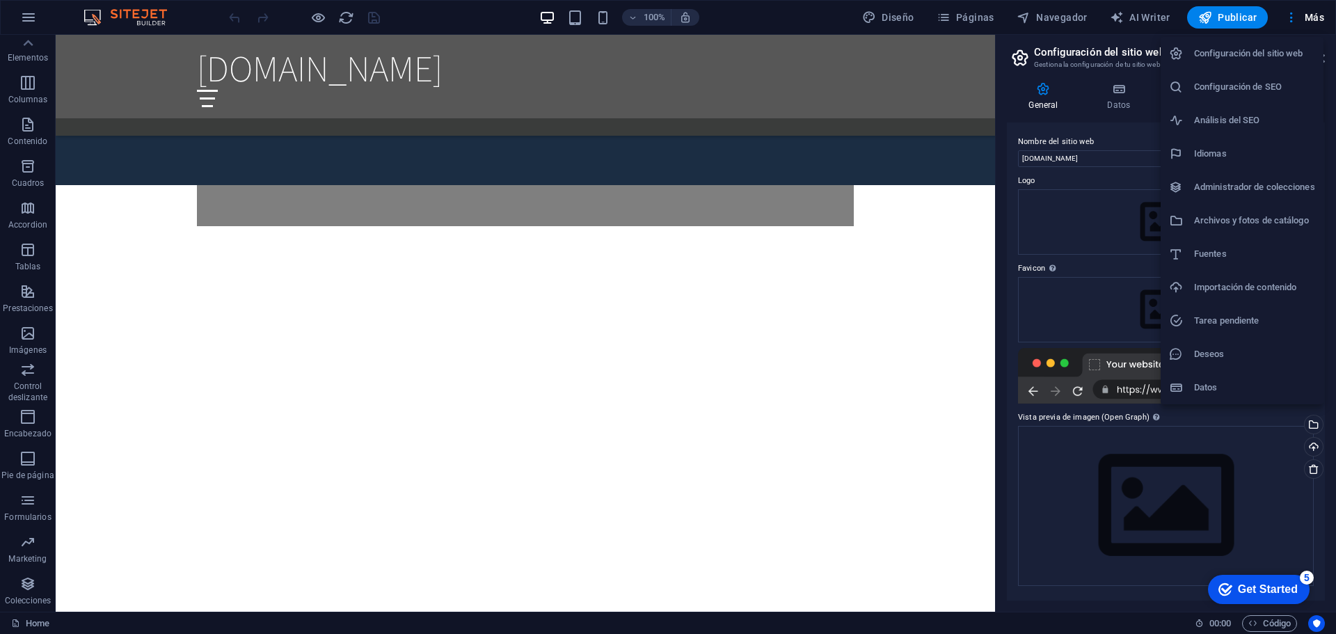
click at [229, 74] on div at bounding box center [668, 317] width 1336 height 634
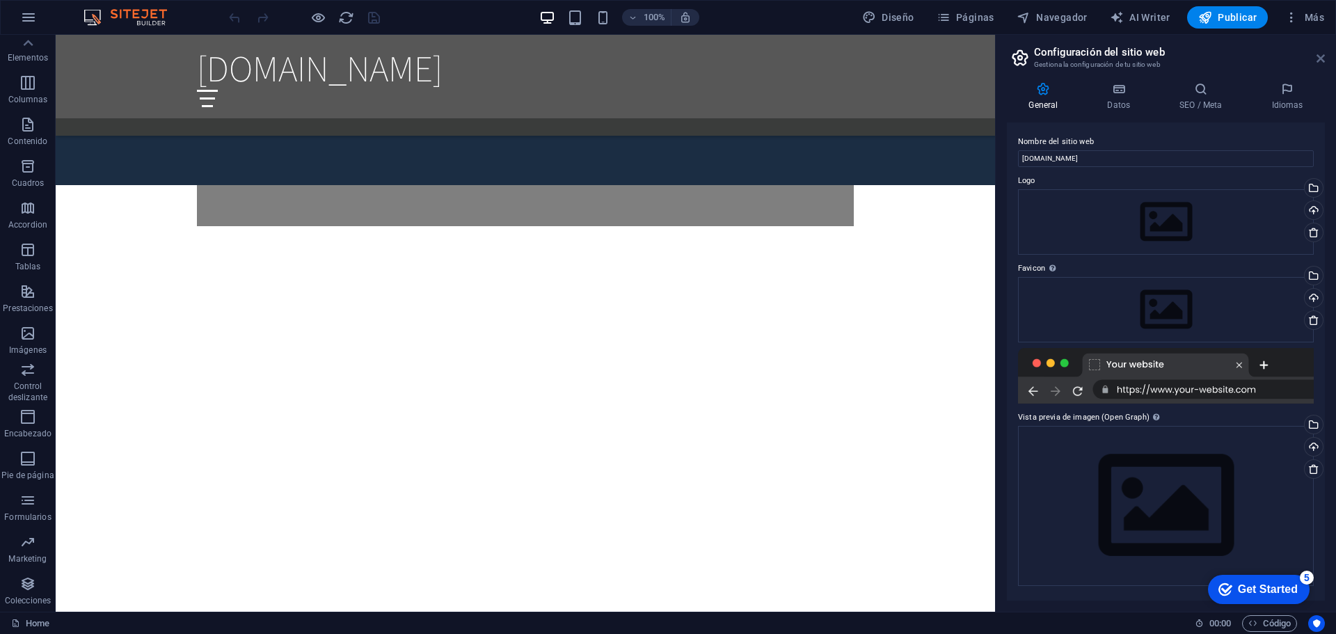
click at [1318, 63] on icon at bounding box center [1321, 58] width 8 height 11
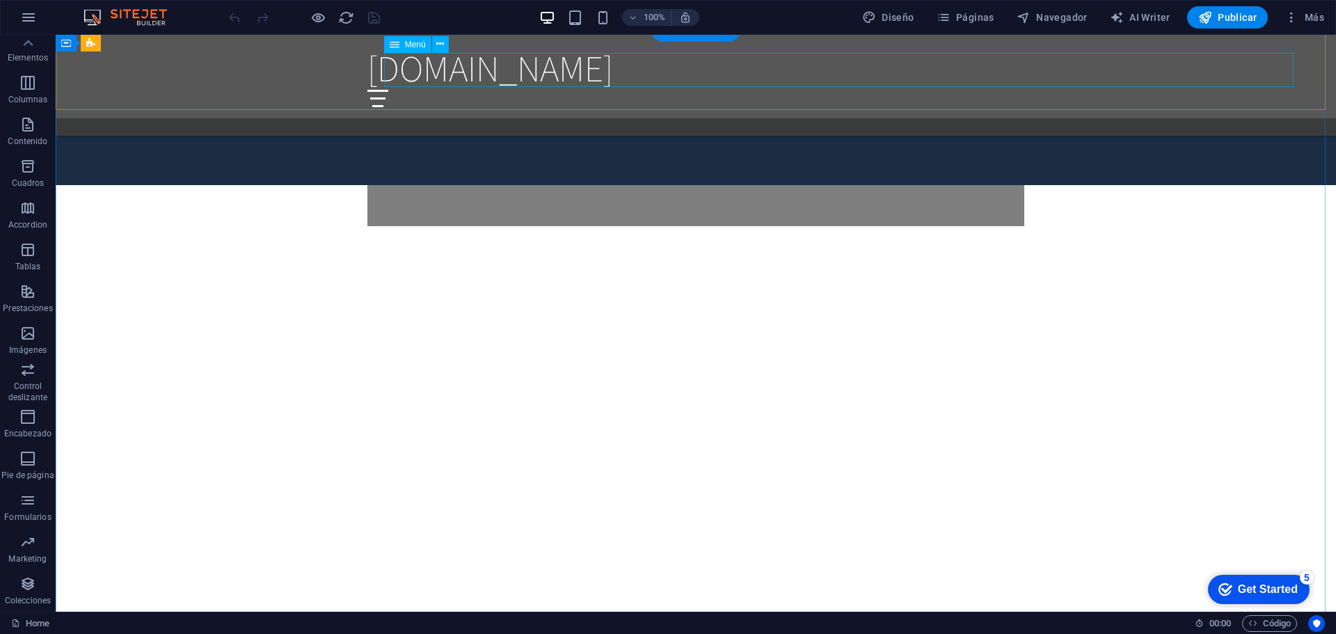
click at [31, 86] on icon "button" at bounding box center [27, 82] width 17 height 17
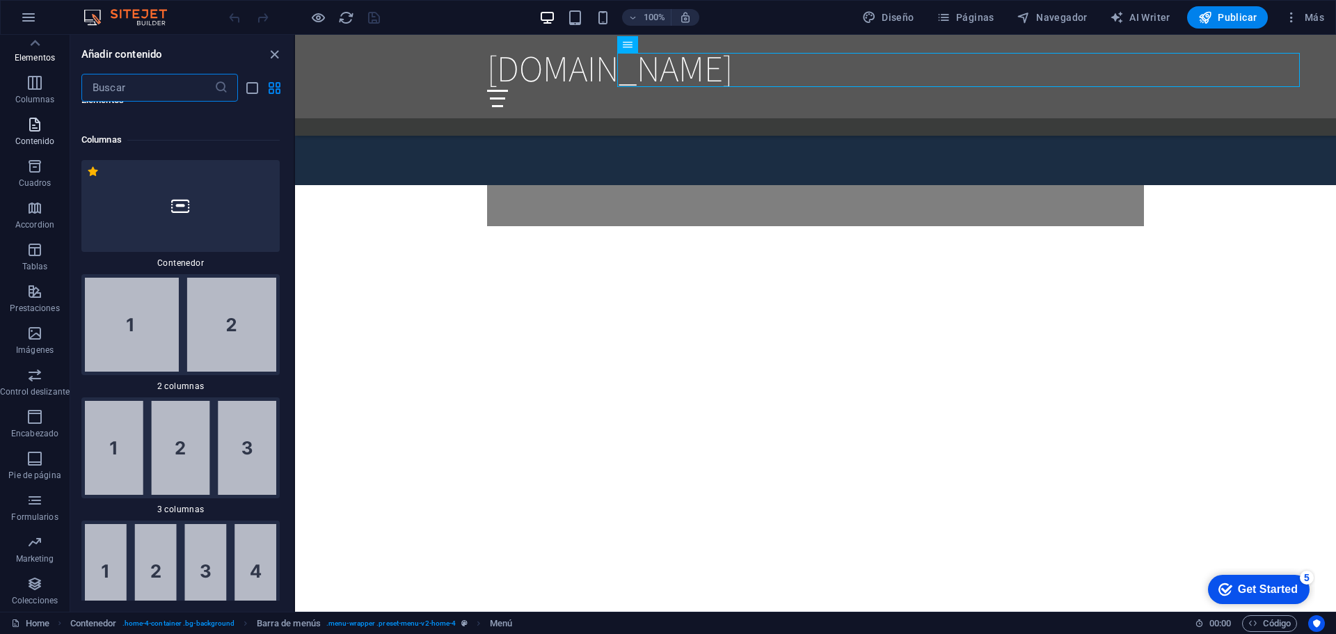
scroll to position [803, 0]
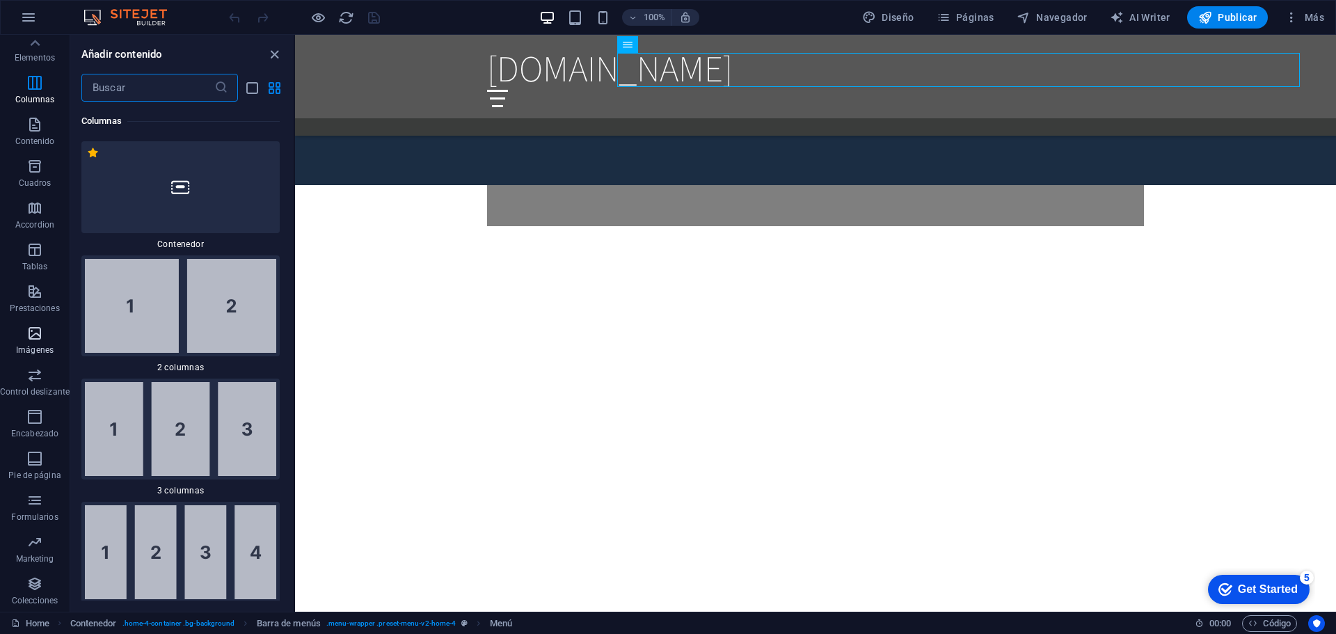
click at [35, 339] on icon "button" at bounding box center [34, 333] width 17 height 17
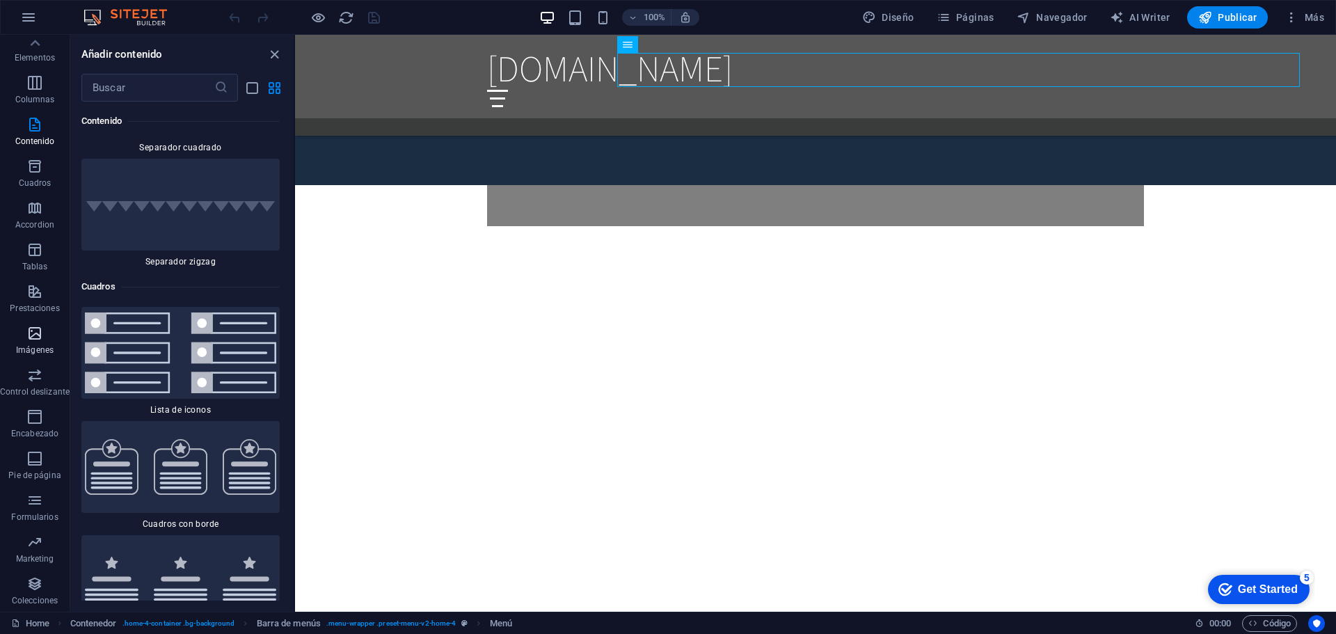
scroll to position [13967, 0]
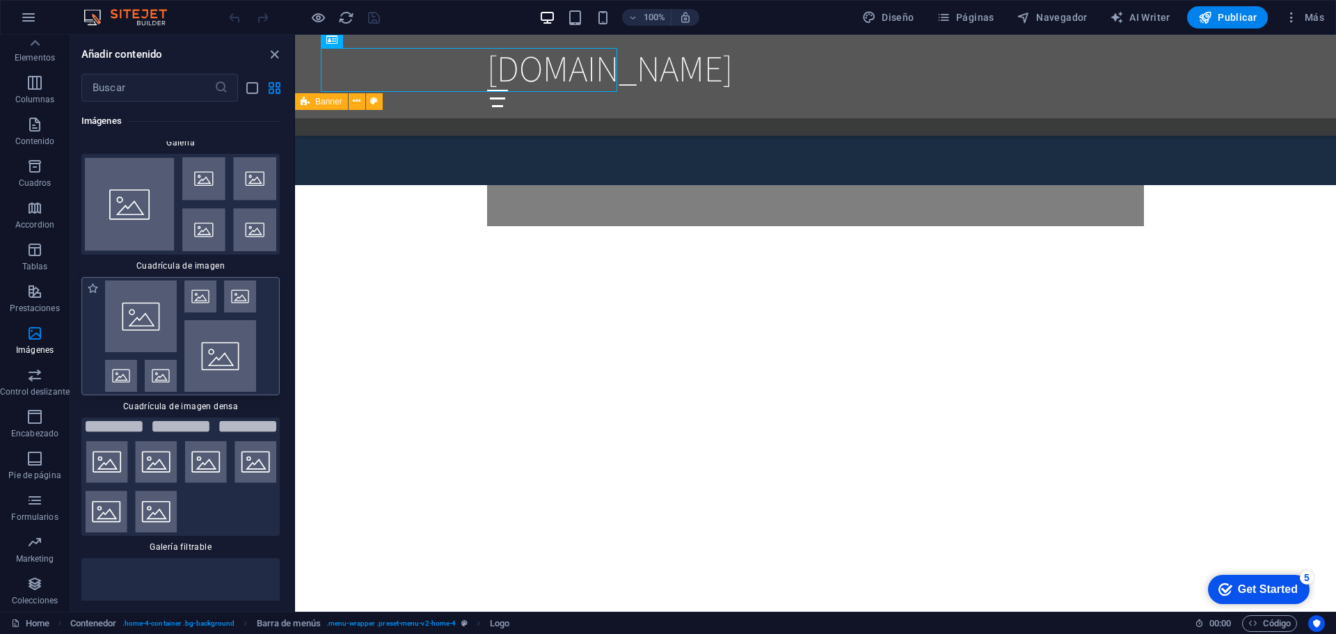
scroll to position [14454, 0]
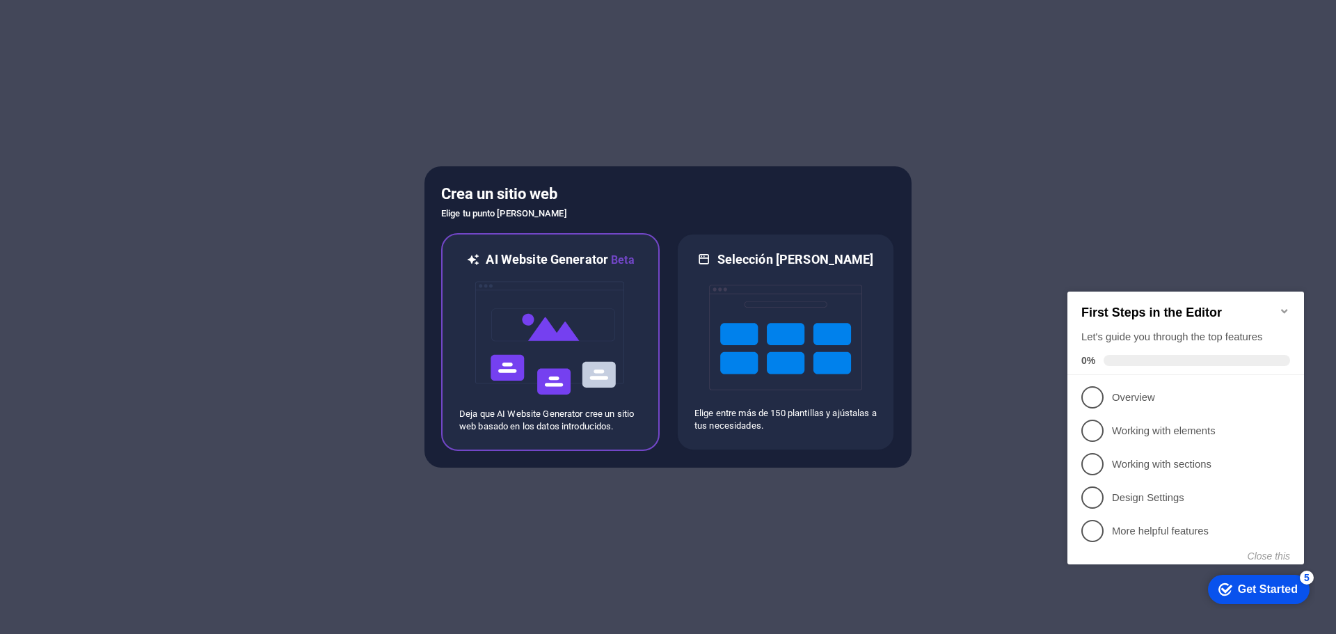
click at [608, 384] on img at bounding box center [550, 338] width 153 height 139
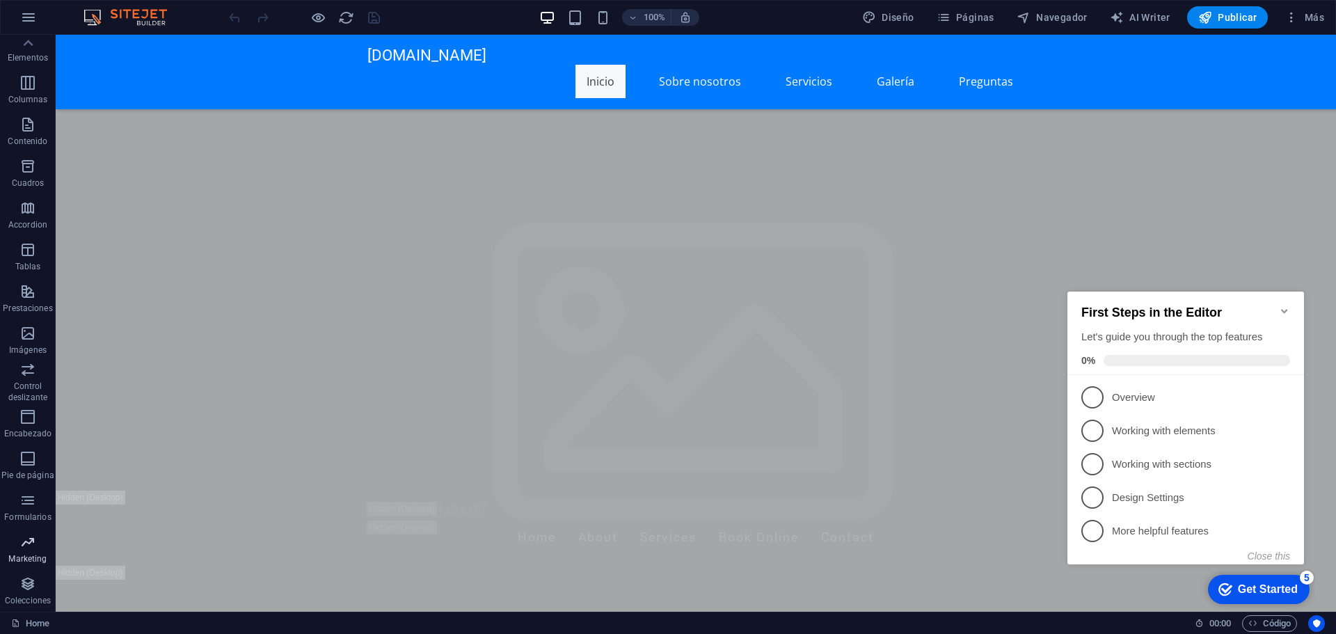
scroll to position [70, 0]
click at [31, 593] on span "Colecciones" at bounding box center [28, 592] width 56 height 33
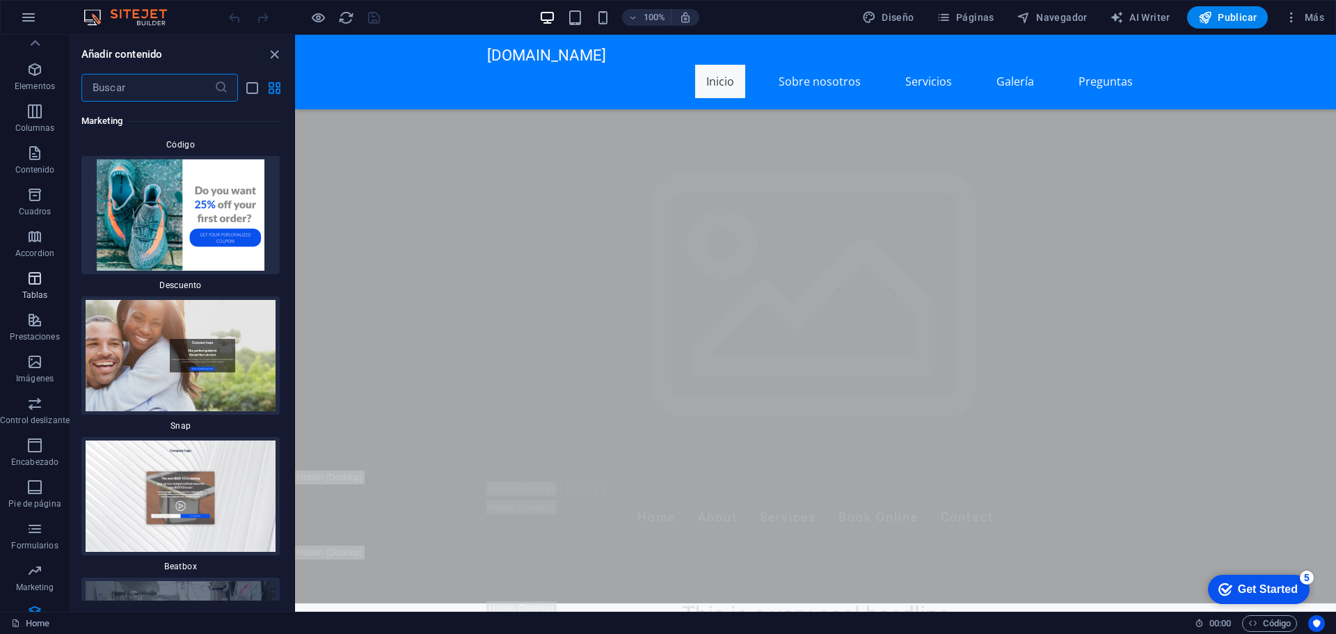
scroll to position [0, 0]
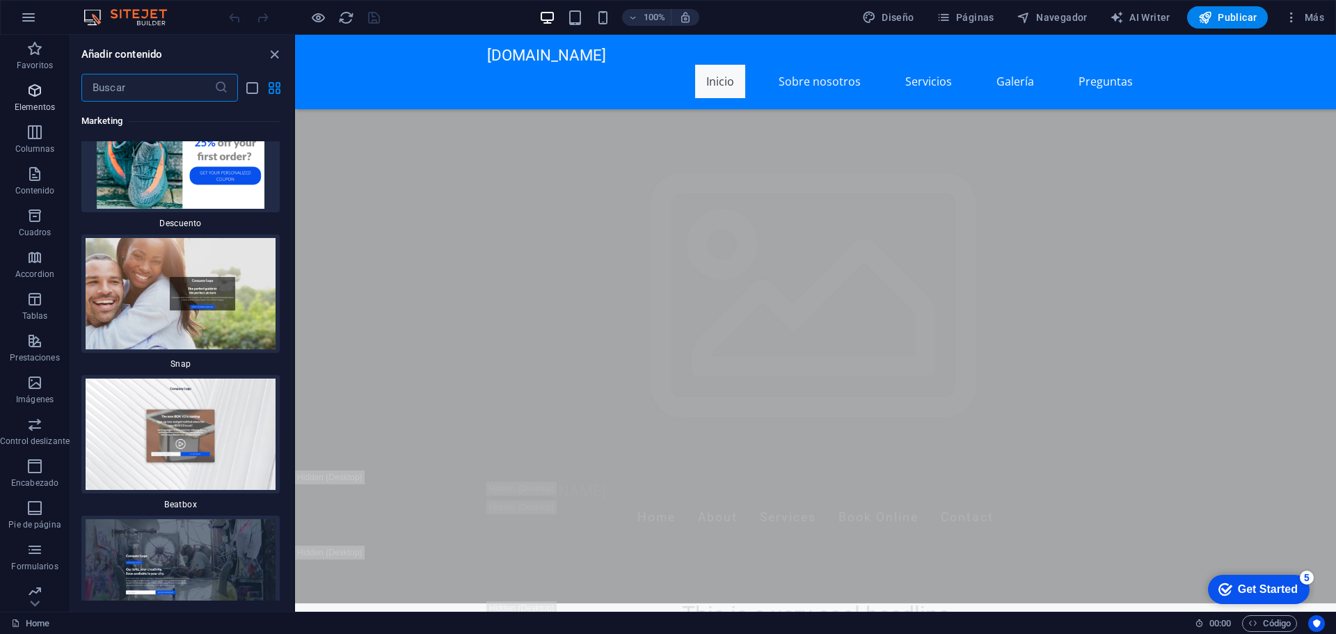
click at [29, 106] on p "Elementos" at bounding box center [35, 107] width 40 height 11
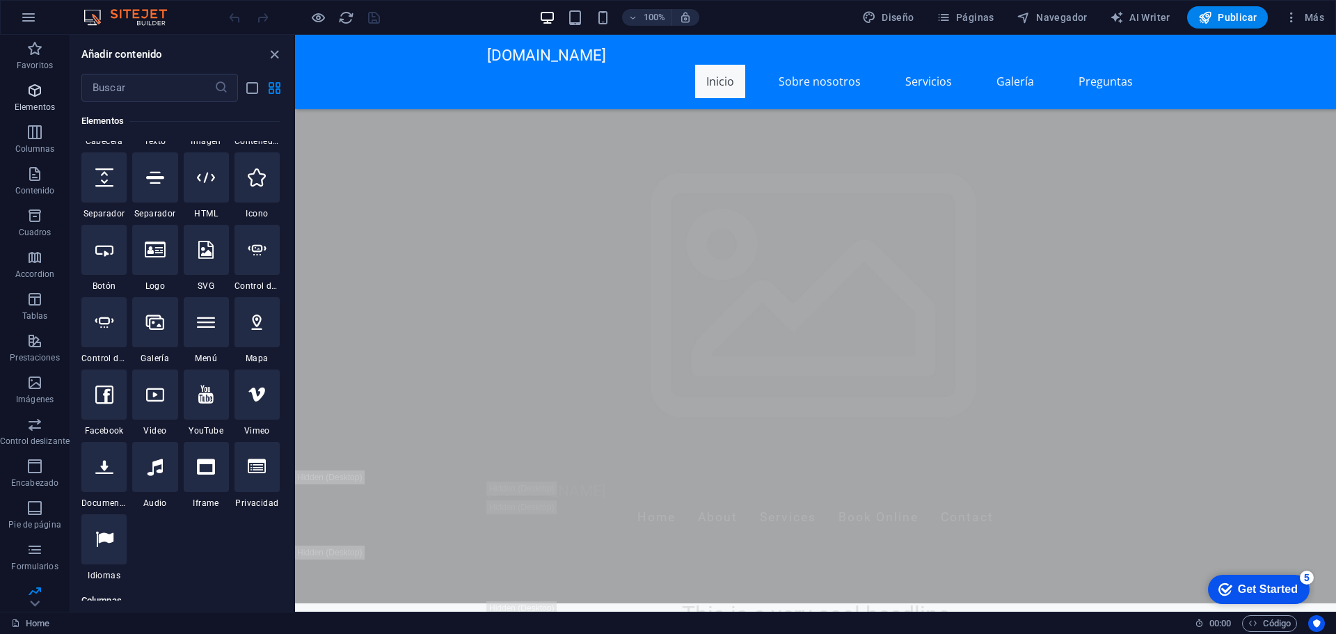
scroll to position [262, 0]
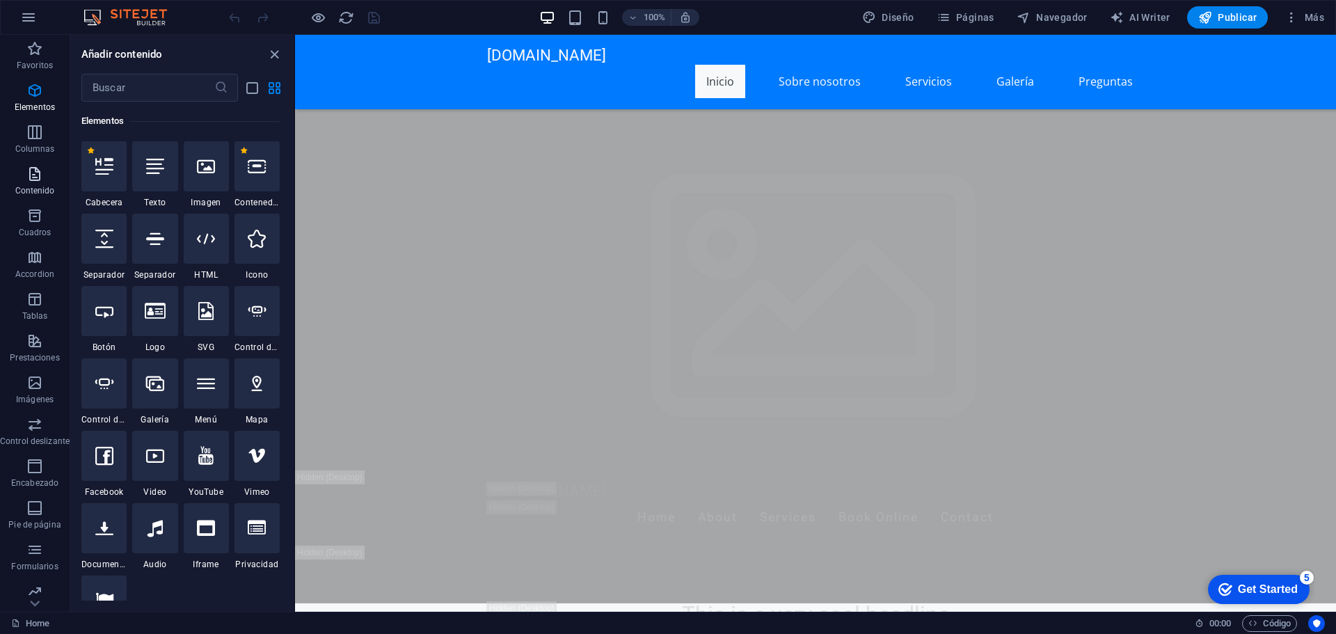
click at [31, 184] on span "Contenido" at bounding box center [35, 182] width 70 height 33
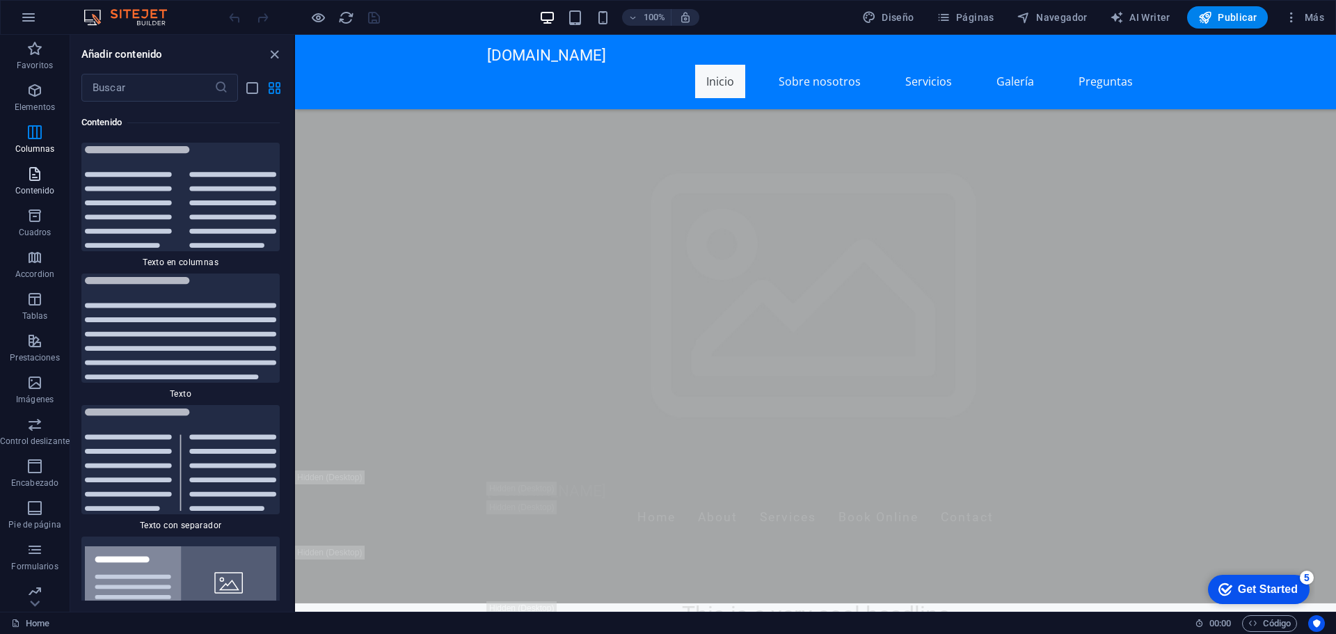
scroll to position [4721, 0]
click at [34, 508] on icon "button" at bounding box center [34, 508] width 17 height 17
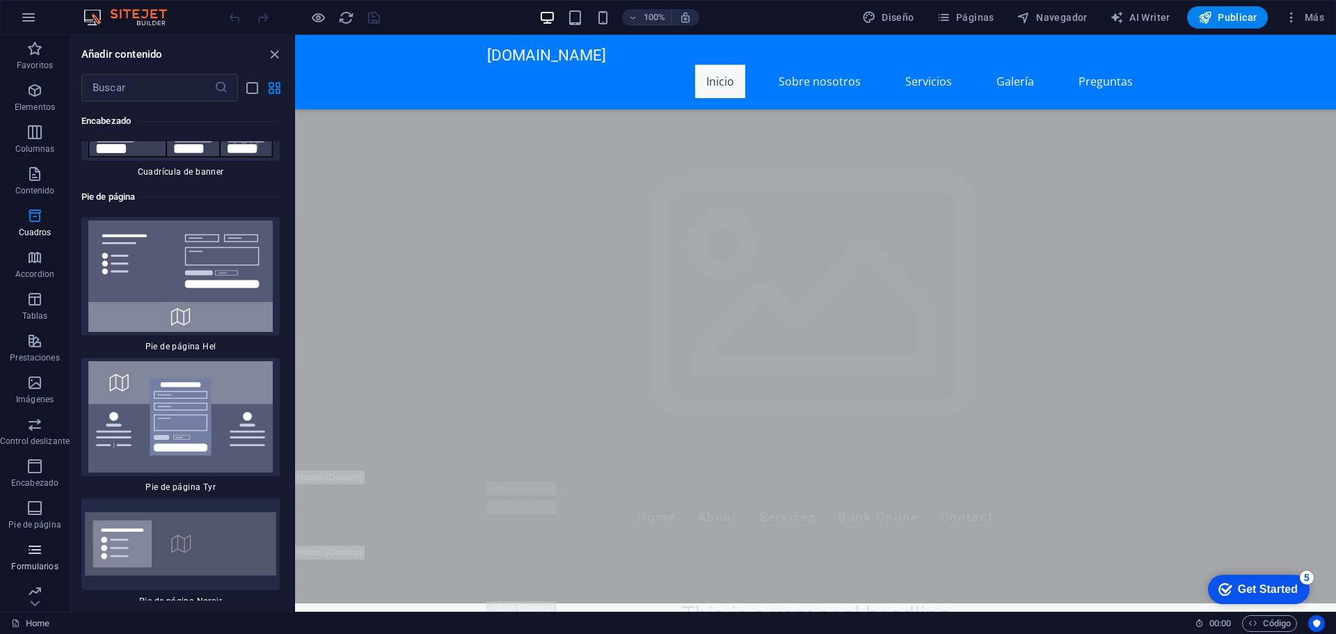
click at [34, 559] on span "Formularios" at bounding box center [35, 557] width 70 height 33
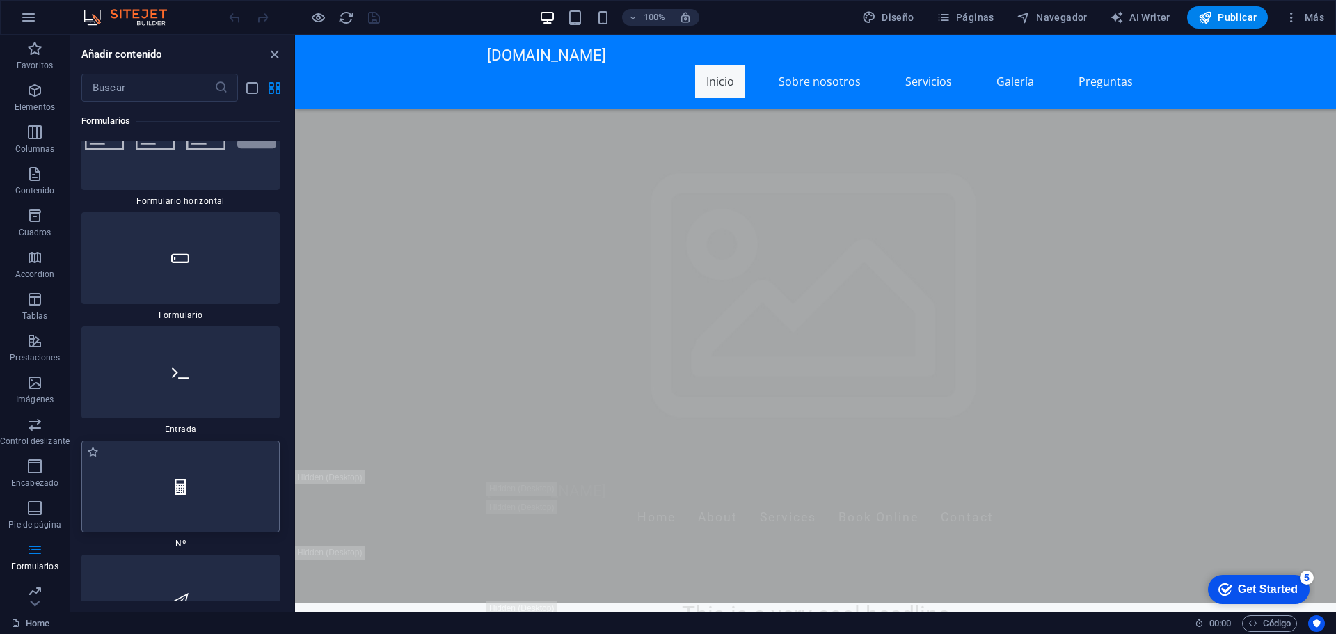
scroll to position [21146, 0]
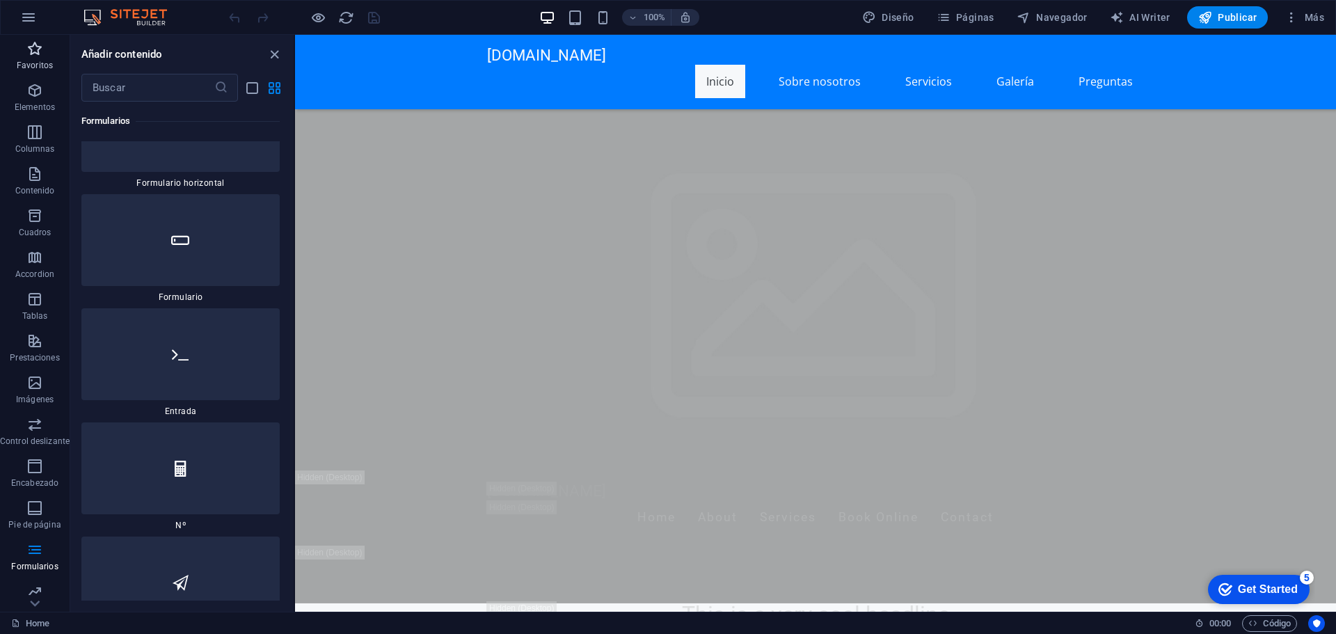
click at [50, 61] on p "Favoritos" at bounding box center [35, 65] width 36 height 11
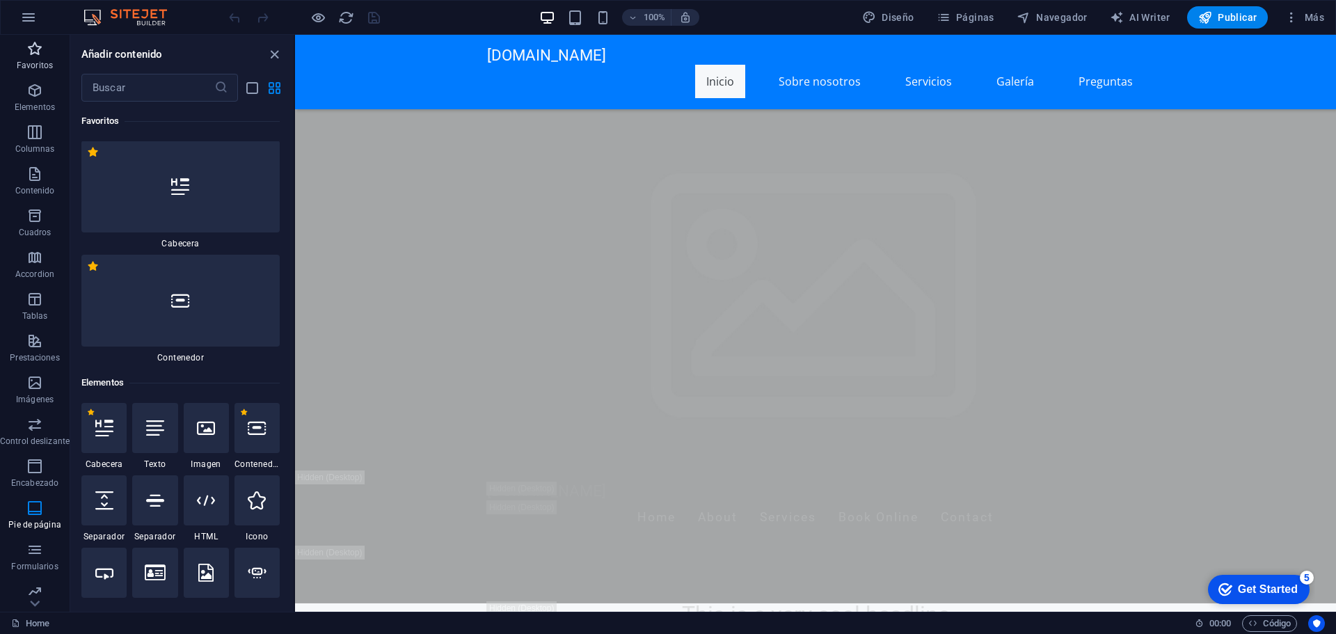
scroll to position [0, 0]
click at [134, 88] on input "text" at bounding box center [147, 88] width 133 height 28
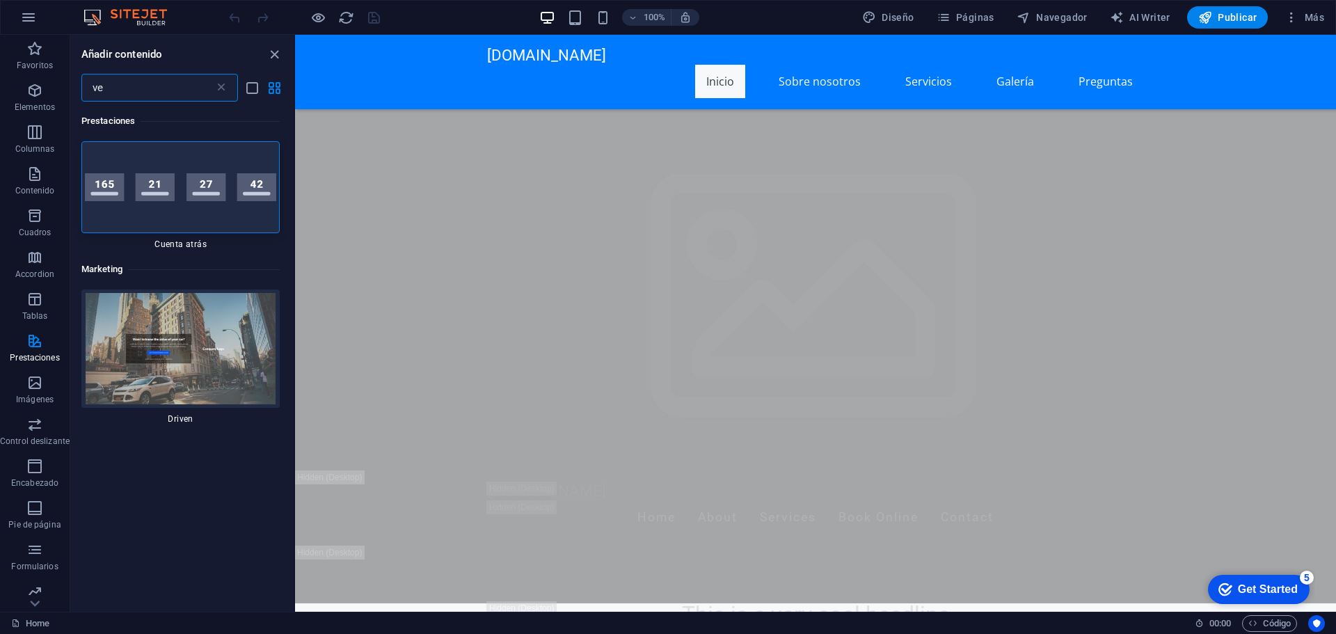
type input "v"
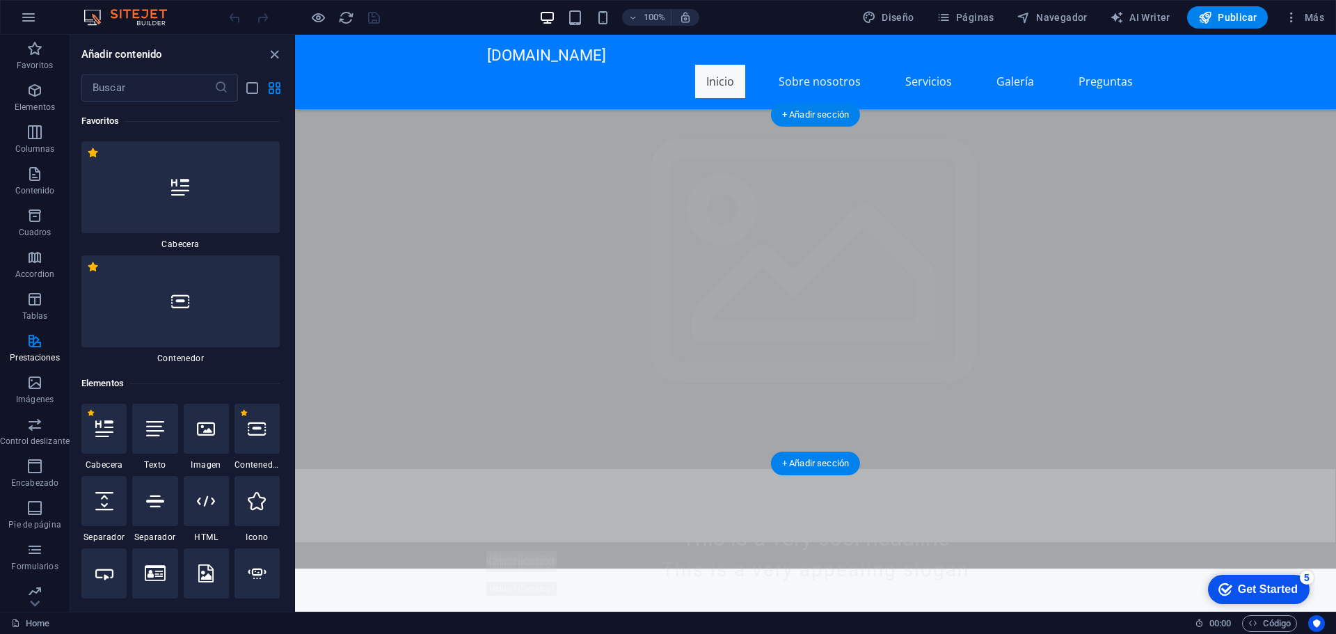
scroll to position [278, 0]
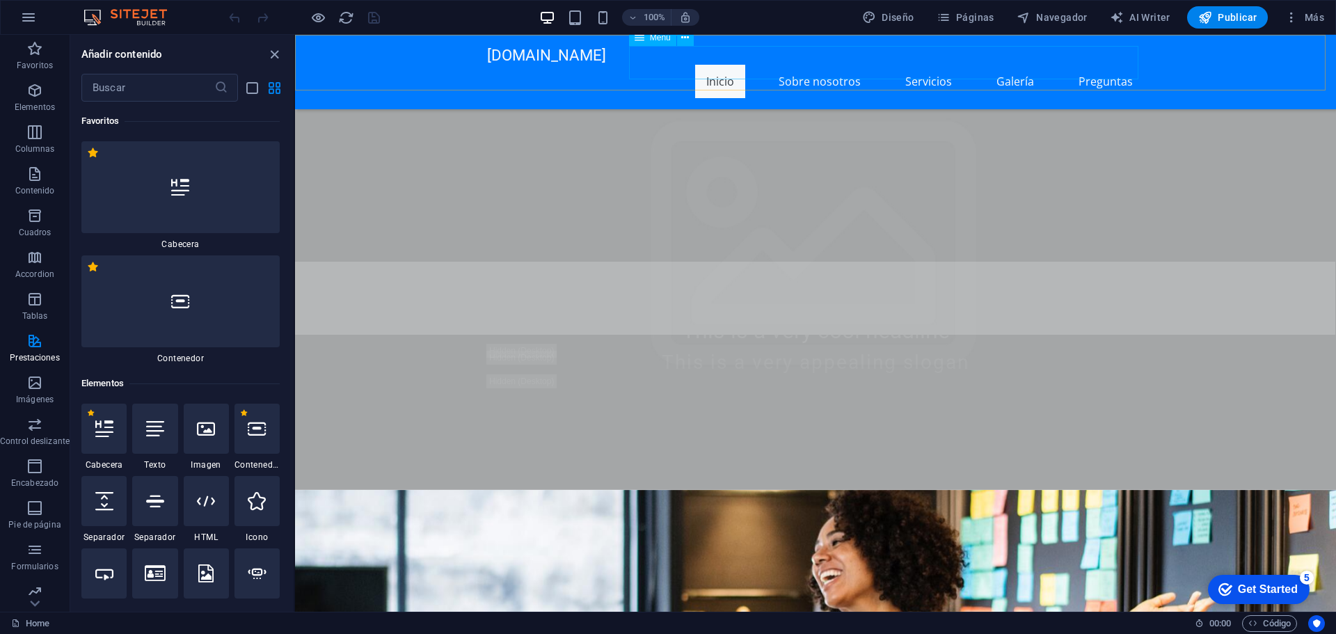
click at [928, 65] on nav "Inicio Sobre nosotros Servicios Galería Preguntas" at bounding box center [815, 81] width 657 height 33
drag, startPoint x: 267, startPoint y: 56, endPoint x: 213, endPoint y: 19, distance: 65.1
click at [267, 56] on icon "close panel" at bounding box center [275, 55] width 16 height 16
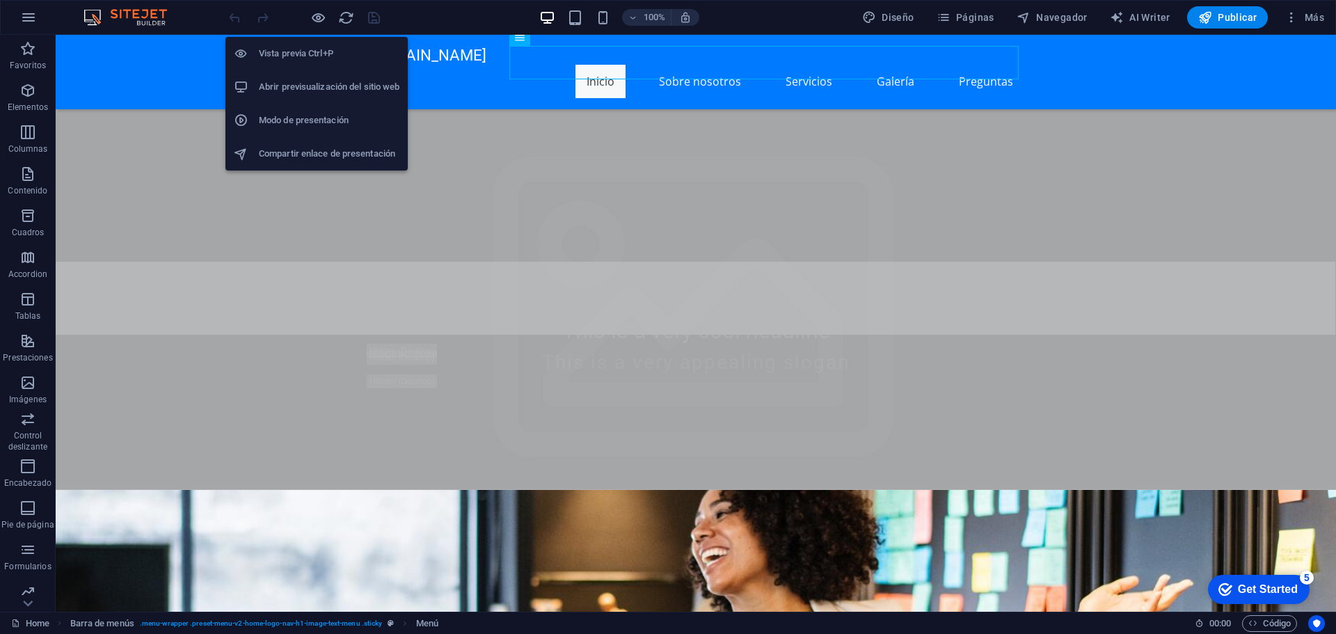
click at [309, 81] on h6 "Abrir previsualización del sitio web" at bounding box center [329, 87] width 141 height 17
